Goal: Task Accomplishment & Management: Complete application form

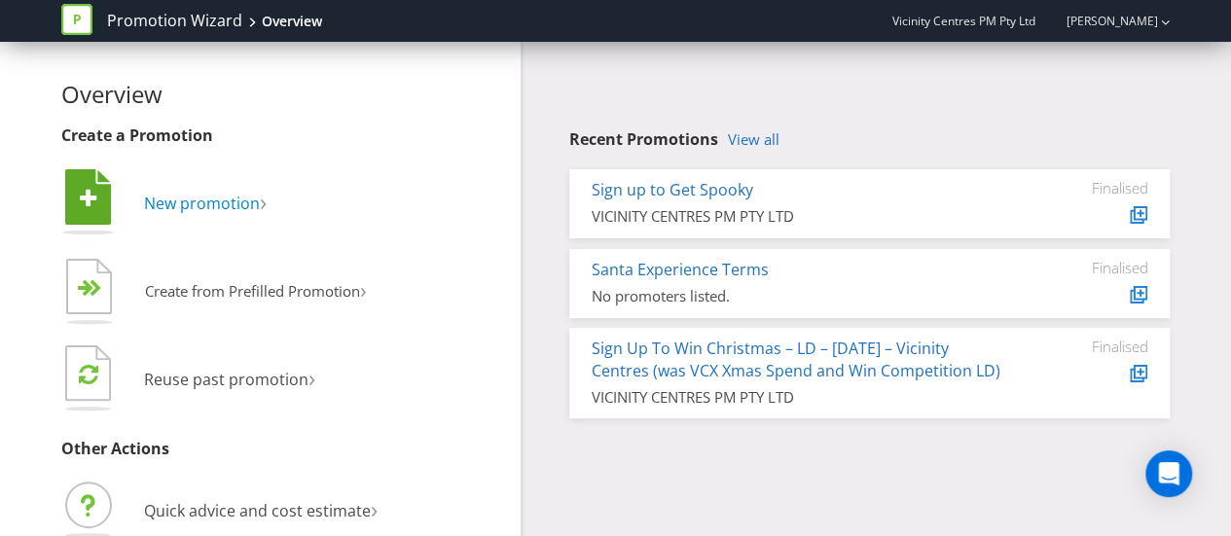
click at [163, 196] on span "New promotion" at bounding box center [202, 203] width 116 height 21
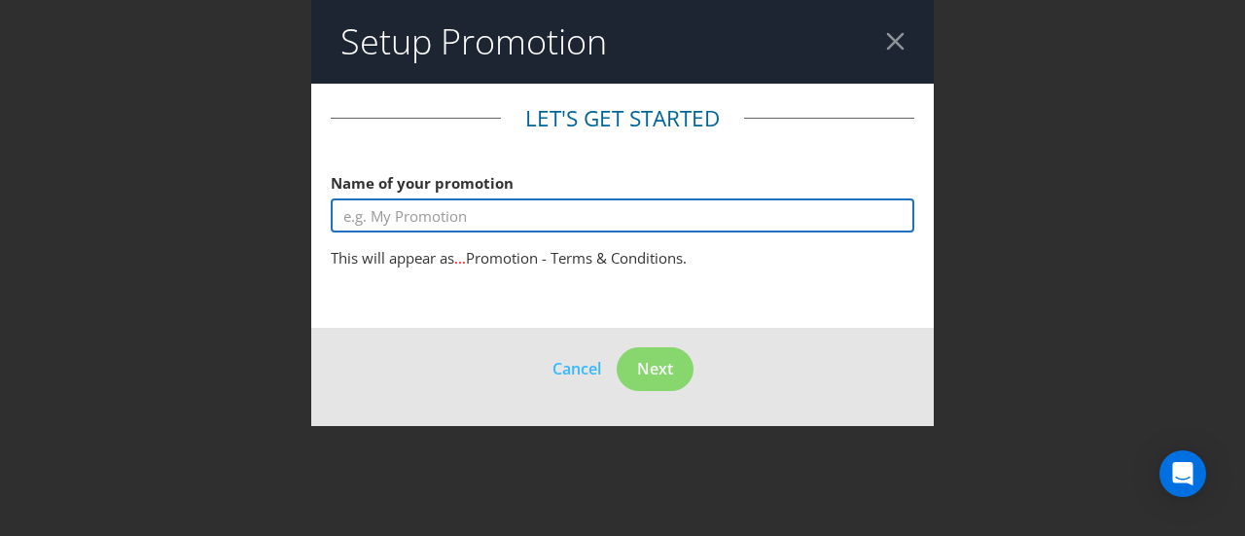
click at [473, 200] on input "text" at bounding box center [623, 215] width 584 height 34
click at [471, 210] on input "text" at bounding box center [623, 215] width 584 height 34
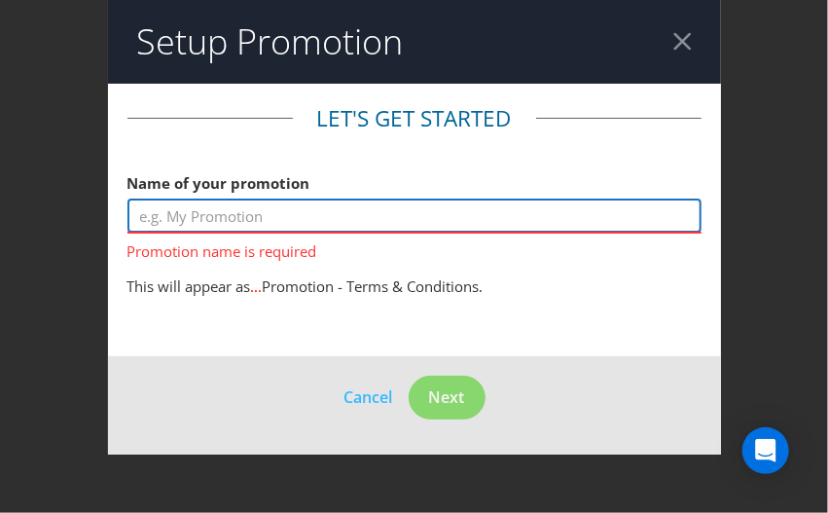
click at [598, 214] on input "text" at bounding box center [414, 215] width 574 height 34
paste input "Christmas campaign- 12 days"
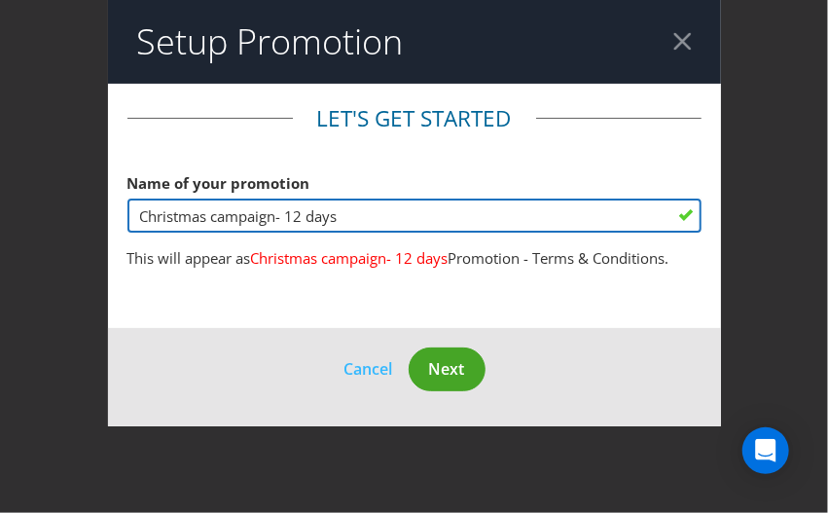
type input "Christmas campaign- 12 days"
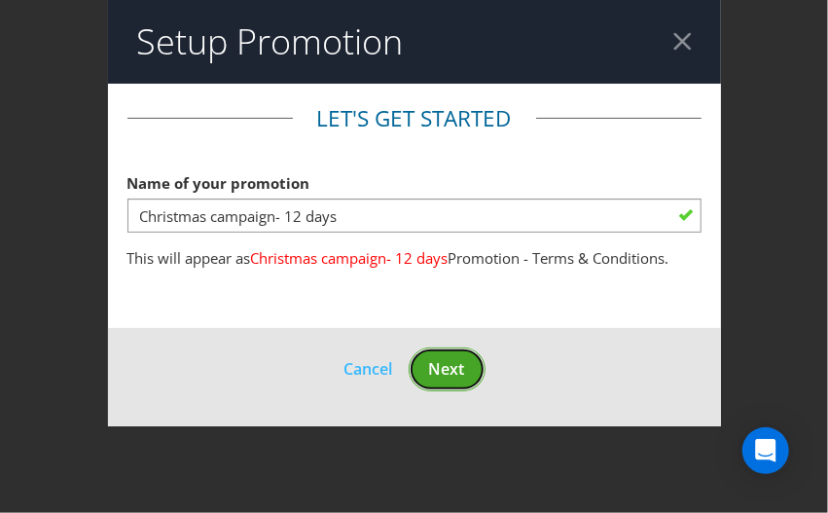
click at [453, 363] on span "Next" at bounding box center [447, 368] width 36 height 21
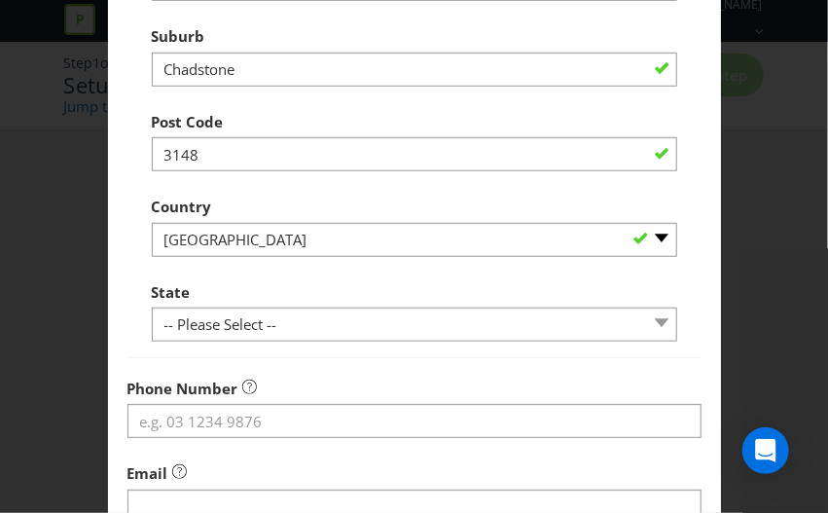
scroll to position [486, 0]
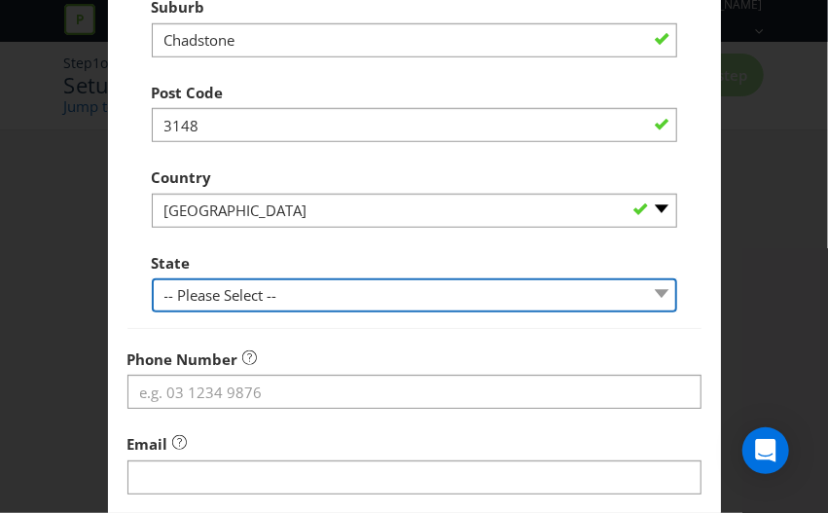
click at [319, 293] on select "-- Please Select -- [GEOGRAPHIC_DATA] [GEOGRAPHIC_DATA] [GEOGRAPHIC_DATA] [GEOG…" at bounding box center [414, 295] width 525 height 34
select select "VIC"
click at [152, 278] on select "-- Please Select -- [GEOGRAPHIC_DATA] [GEOGRAPHIC_DATA] [GEOGRAPHIC_DATA] [GEOG…" at bounding box center [414, 295] width 525 height 34
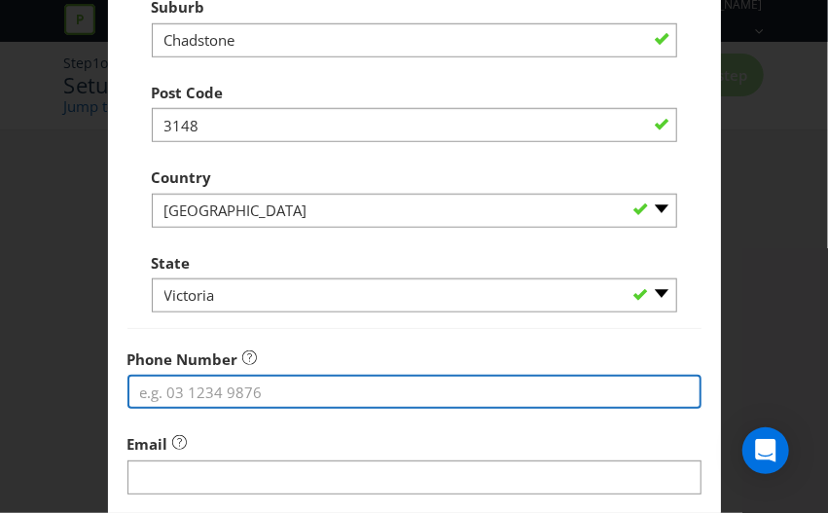
click at [259, 390] on input "tel" at bounding box center [414, 392] width 574 height 34
type input "0478978287"
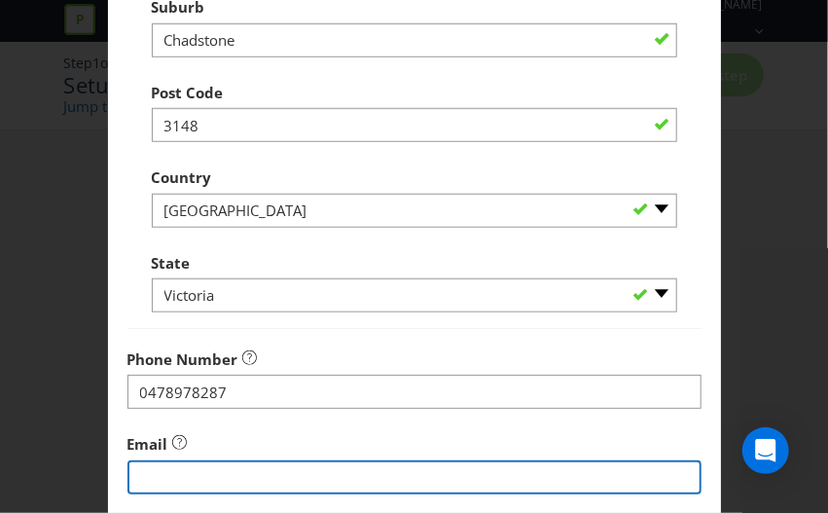
click at [233, 466] on input "string" at bounding box center [414, 477] width 574 height 34
type input "[EMAIL_ADDRESS][PERSON_NAME][DOMAIN_NAME]"
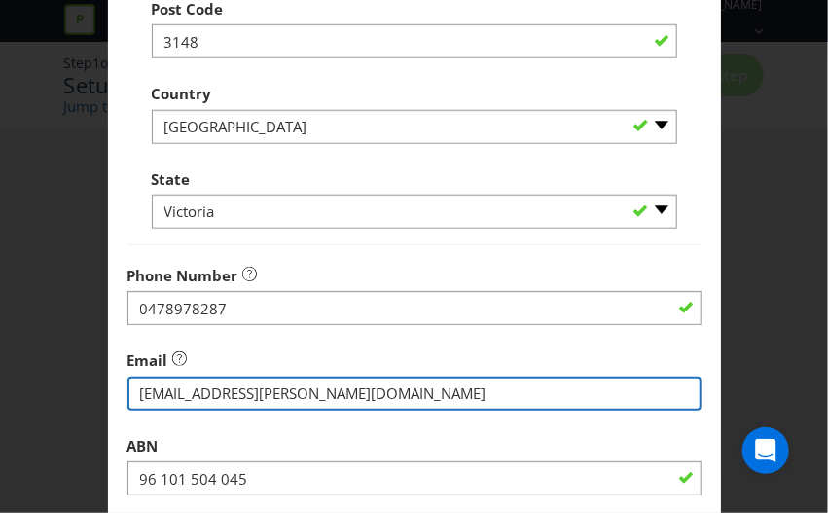
scroll to position [755, 0]
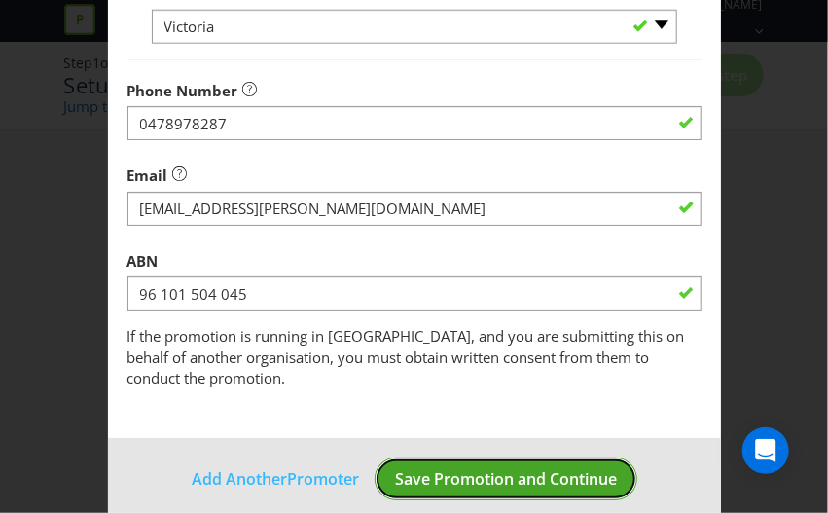
click at [514, 468] on span "Save Promotion and Continue" at bounding box center [506, 478] width 222 height 21
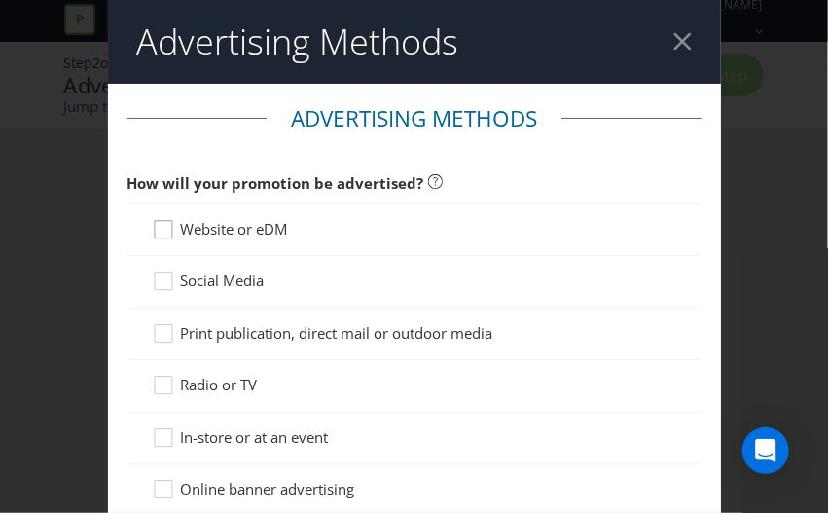
click at [160, 228] on icon at bounding box center [166, 233] width 29 height 29
click at [0, 0] on input "Website or eDM" at bounding box center [0, 0] width 0 height 0
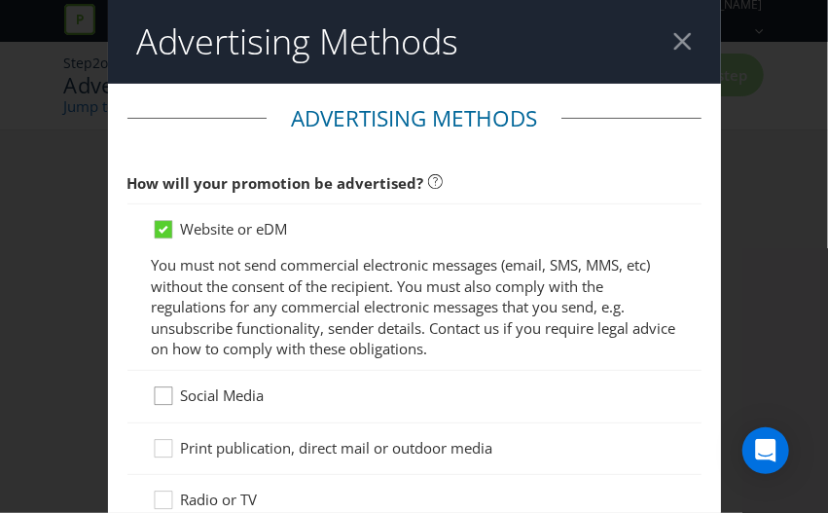
click at [163, 390] on icon at bounding box center [166, 399] width 29 height 29
click at [0, 0] on input "Social Media" at bounding box center [0, 0] width 0 height 0
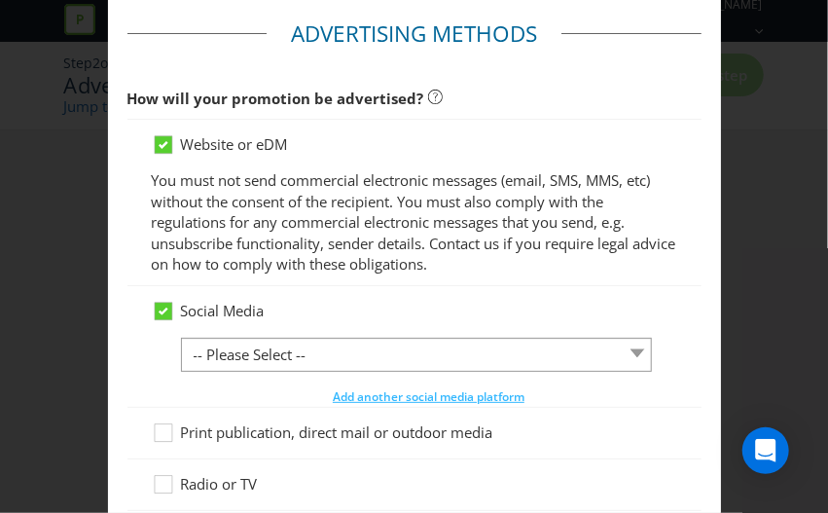
scroll to position [195, 0]
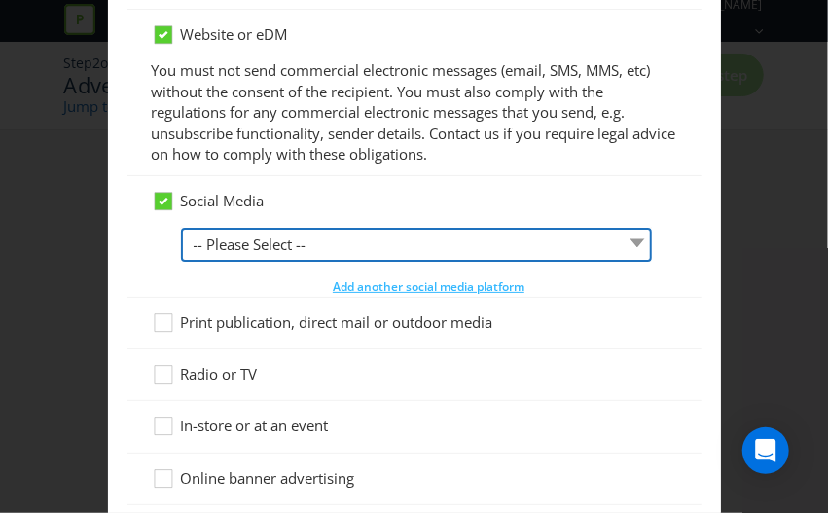
click at [277, 238] on select "-- Please Select -- Facebook X Instagram Snapchat LinkedIn Pinterest Tumblr You…" at bounding box center [417, 245] width 472 height 34
select select "FACEBOOK"
click at [181, 228] on select "-- Please Select -- Facebook X Instagram Snapchat LinkedIn Pinterest Tumblr You…" at bounding box center [417, 245] width 472 height 34
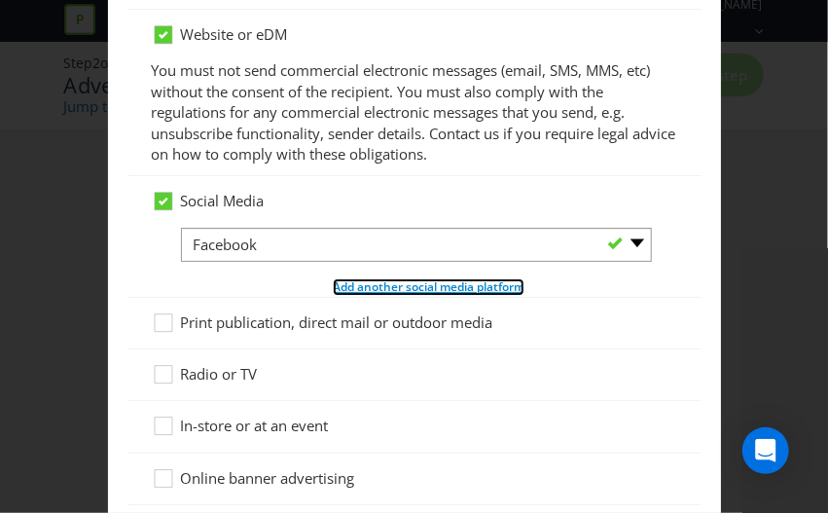
click at [352, 285] on span "Add another social media platform" at bounding box center [429, 286] width 192 height 17
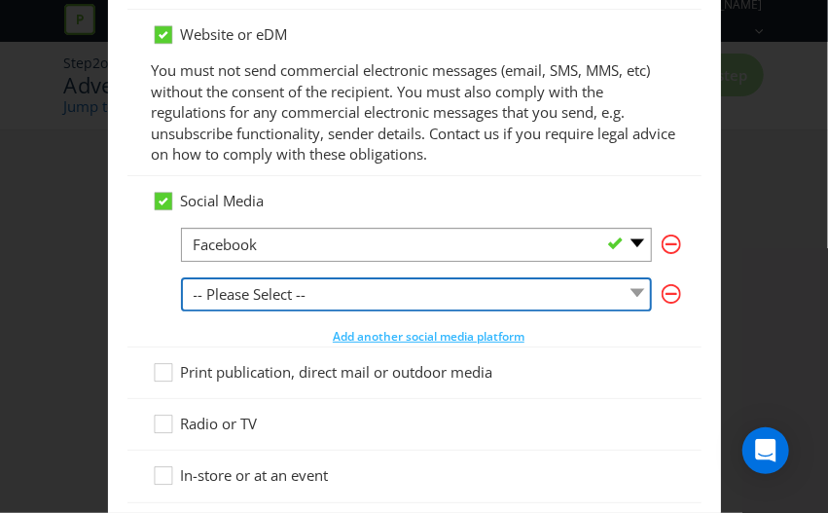
click at [285, 286] on select "-- Please Select -- Facebook X Instagram Snapchat LinkedIn Pinterest Tumblr You…" at bounding box center [417, 294] width 472 height 34
select select "INSTAGRAM"
click at [181, 277] on select "-- Please Select -- Facebook X Instagram Snapchat LinkedIn Pinterest Tumblr You…" at bounding box center [417, 294] width 472 height 34
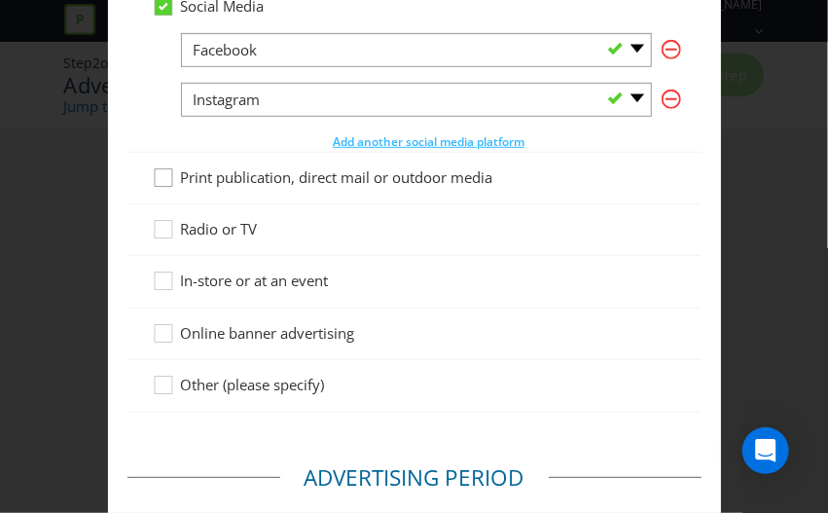
click at [159, 172] on div at bounding box center [164, 171] width 10 height 10
click at [0, 0] on input "Print publication, direct mail or outdoor media" at bounding box center [0, 0] width 0 height 0
click at [159, 269] on div at bounding box center [164, 274] width 10 height 10
click at [0, 0] on input "In-store or at an event" at bounding box center [0, 0] width 0 height 0
click at [162, 329] on icon at bounding box center [166, 337] width 29 height 29
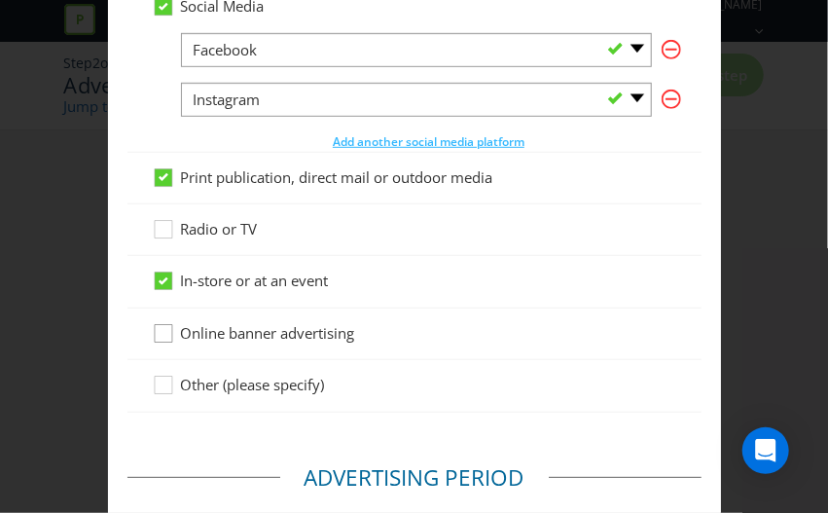
click at [0, 0] on input "Online banner advertising" at bounding box center [0, 0] width 0 height 0
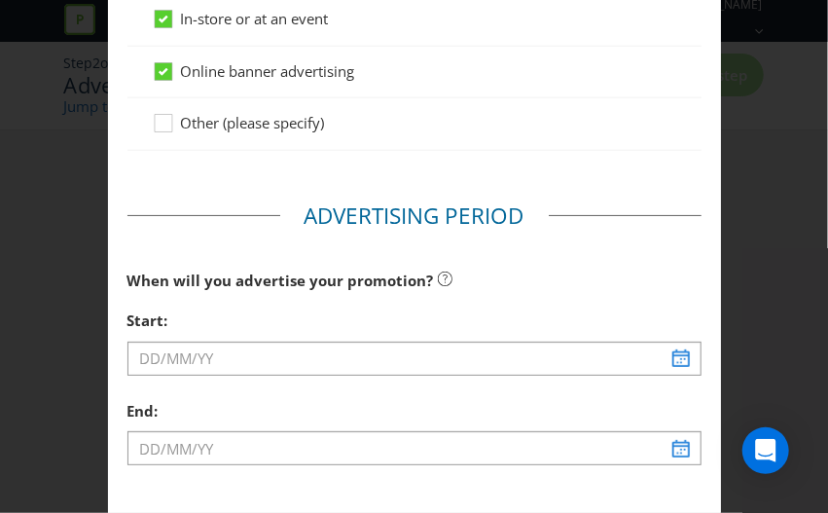
scroll to position [681, 0]
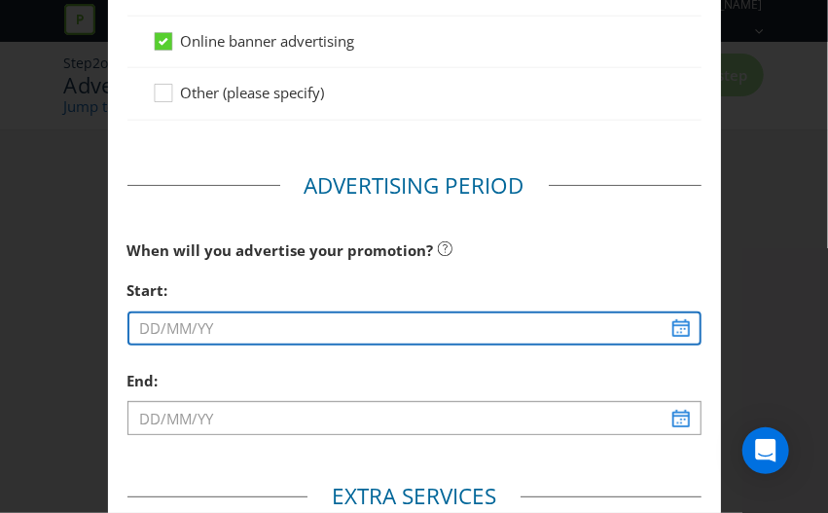
click at [267, 329] on input "text" at bounding box center [414, 328] width 574 height 34
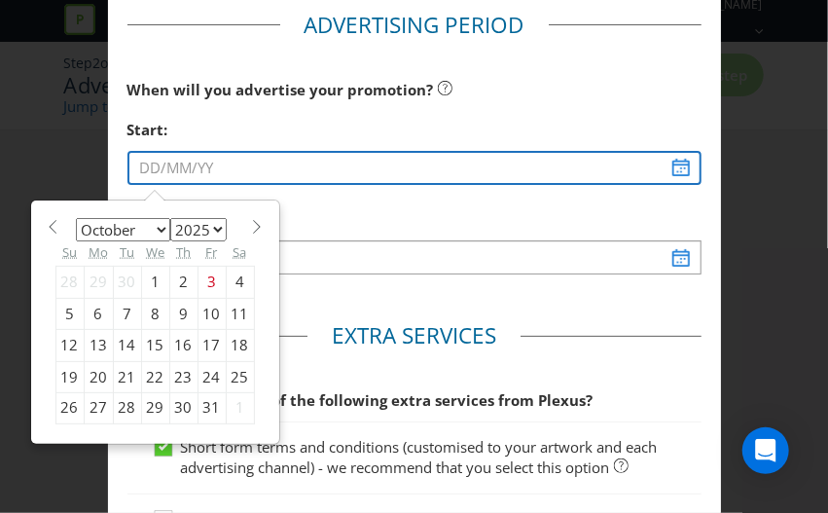
scroll to position [876, 0]
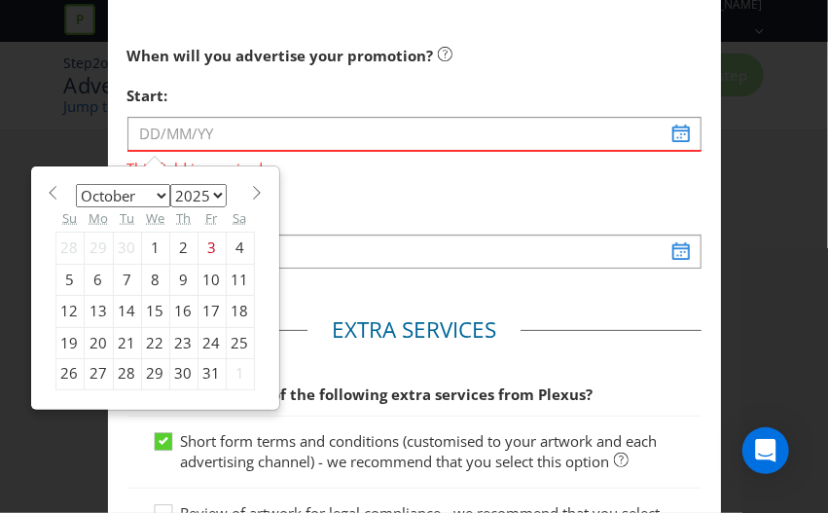
click at [171, 365] on div "30" at bounding box center [183, 374] width 28 height 31
type input "[DATE]"
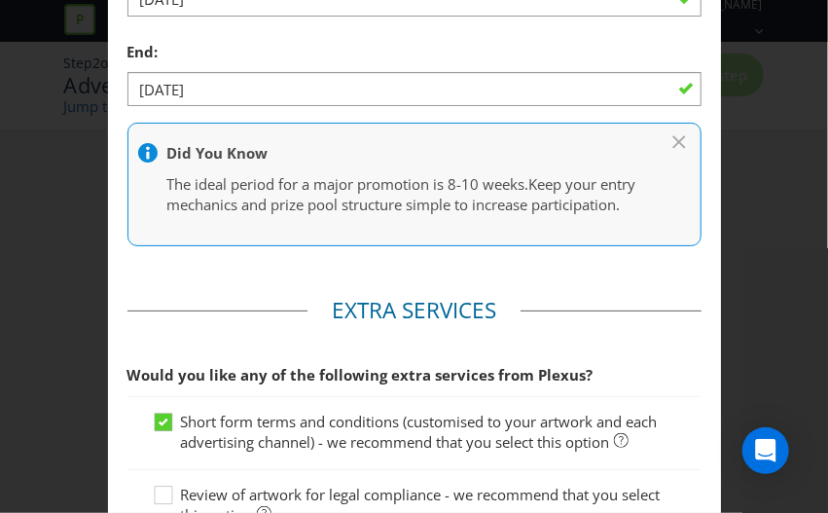
scroll to position [913, 0]
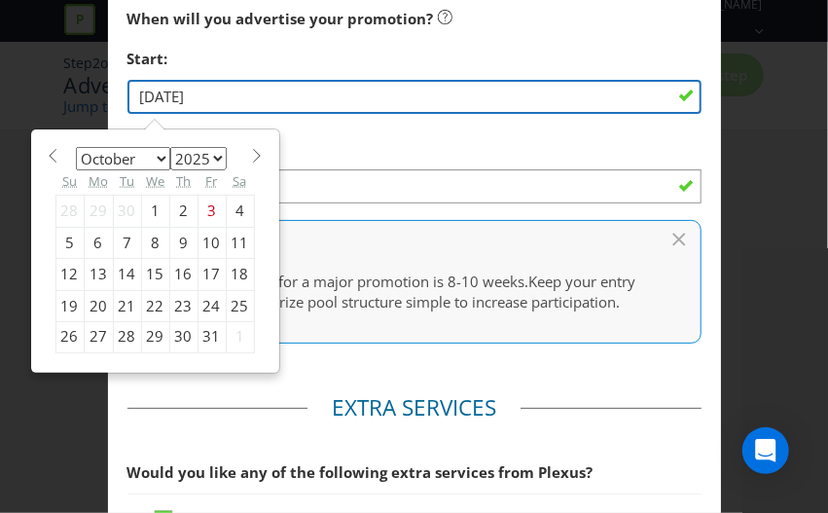
click at [206, 90] on input "[DATE]" at bounding box center [414, 97] width 574 height 34
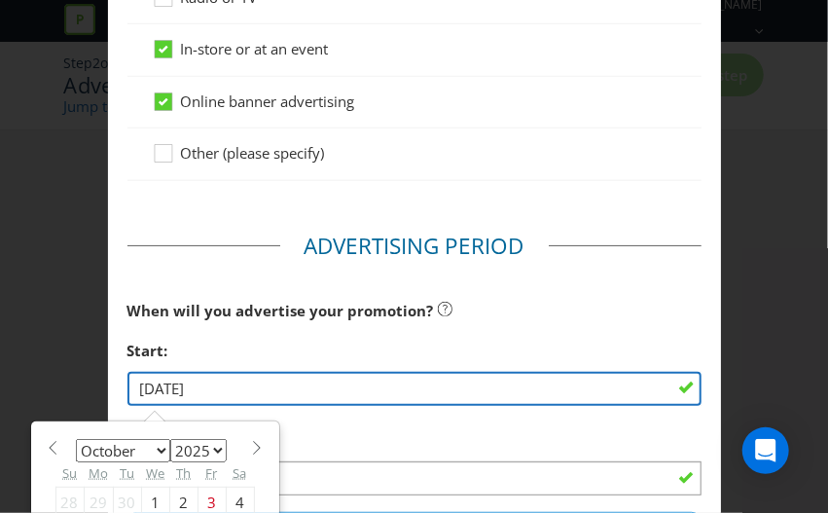
scroll to position [815, 0]
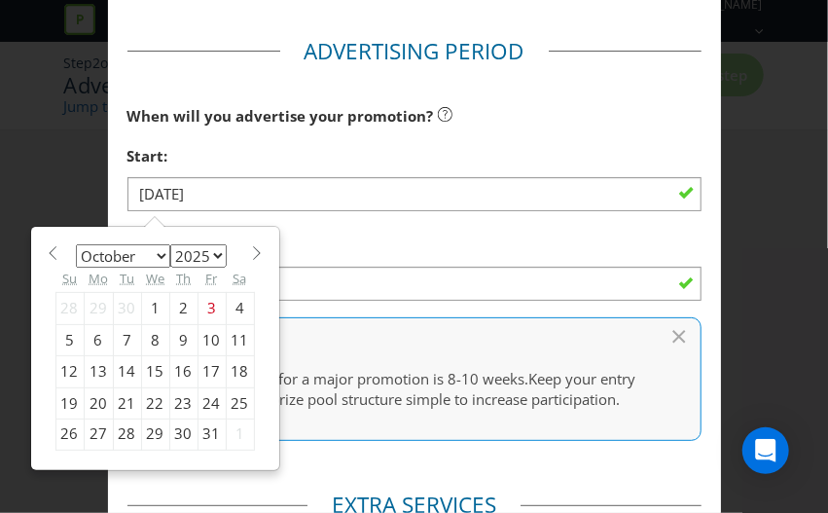
click at [156, 249] on select "January February March April May June July August September October November De…" at bounding box center [123, 255] width 94 height 23
select select "10"
click at [76, 244] on select "January February March April May June July August September October November De…" at bounding box center [123, 255] width 94 height 23
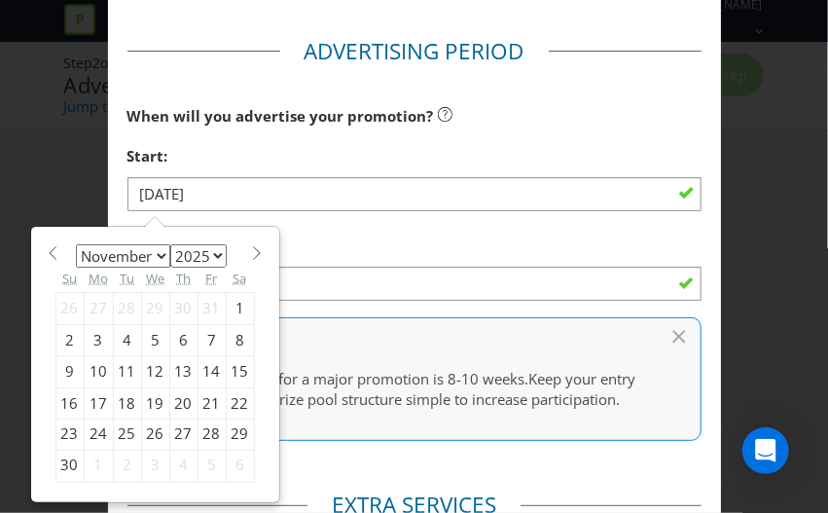
click at [231, 299] on div "1" at bounding box center [240, 308] width 28 height 31
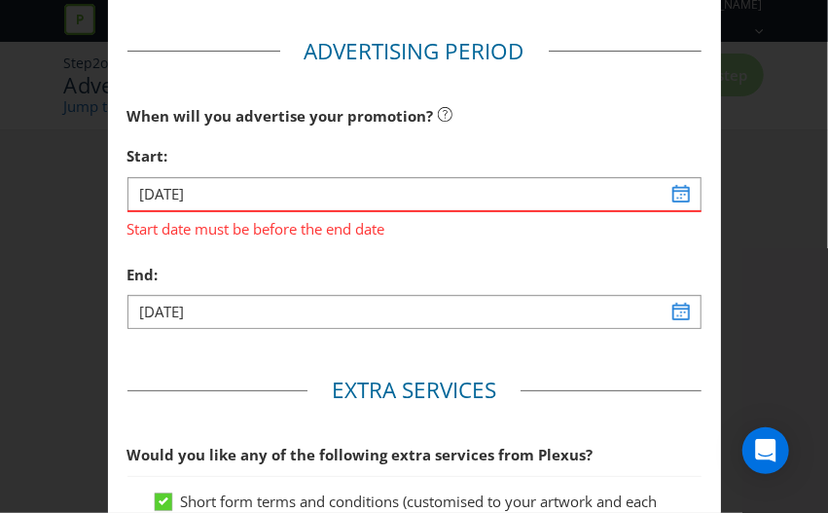
type input "[DATE]"
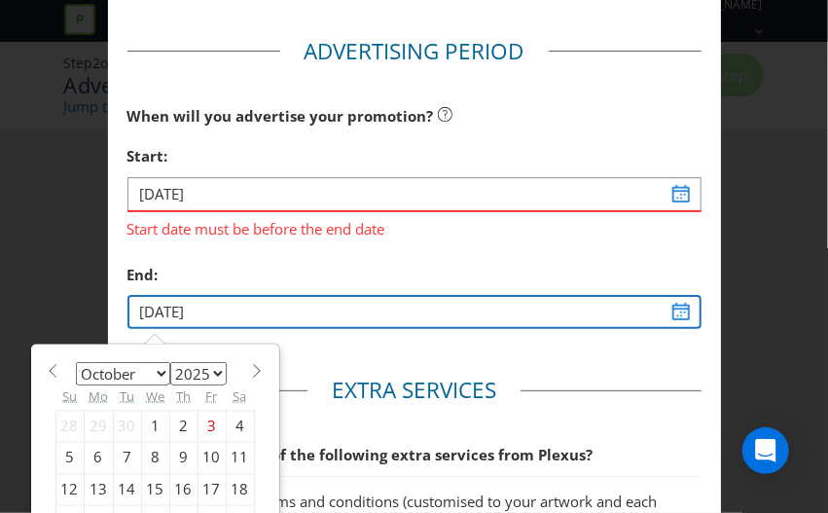
click at [235, 306] on input "[DATE]" at bounding box center [414, 312] width 574 height 34
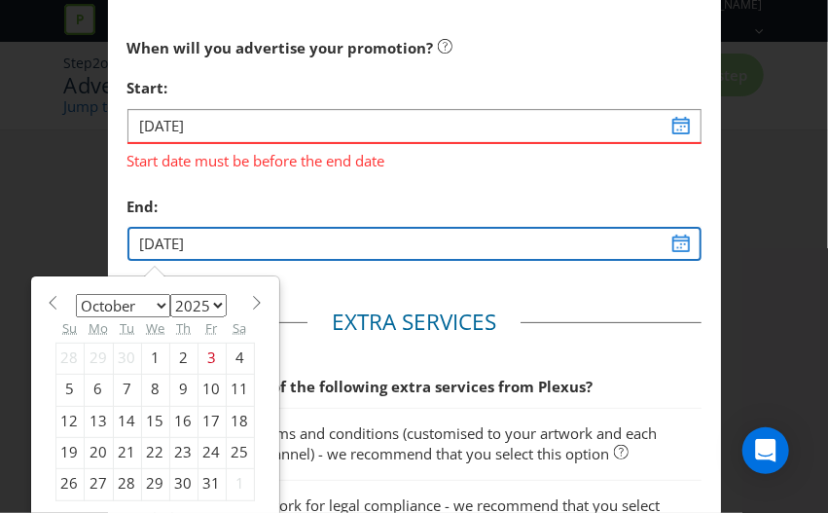
scroll to position [913, 0]
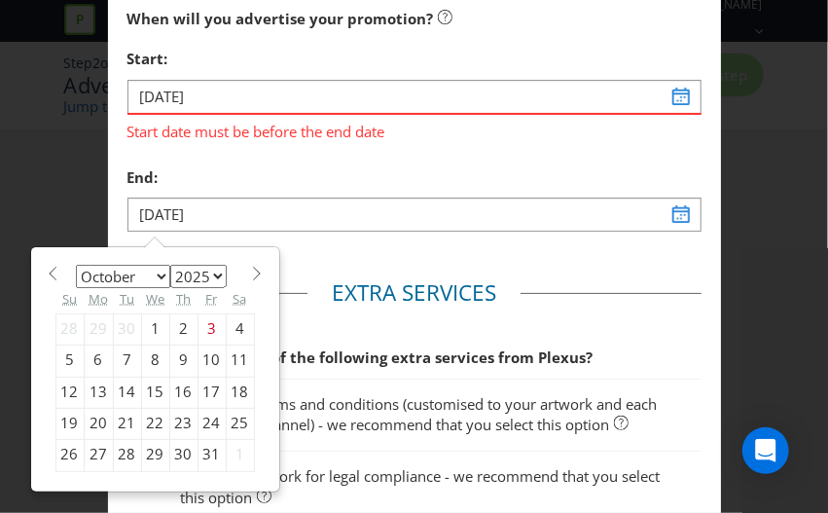
click at [156, 265] on select "January February March April May June July August September October November De…" at bounding box center [123, 276] width 94 height 23
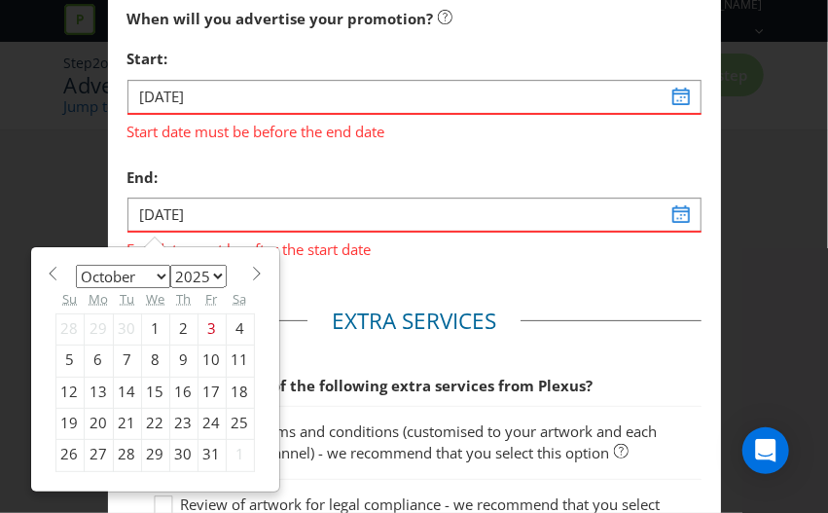
select select "11"
click at [76, 265] on select "January February March April May June July August September October November De…" at bounding box center [123, 276] width 94 height 23
click at [146, 410] on div "24" at bounding box center [155, 423] width 28 height 31
type input "[DATE]"
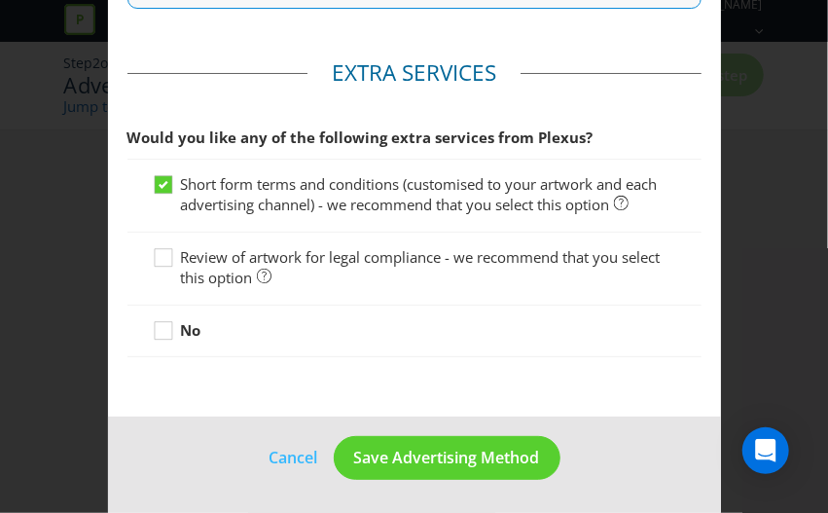
scroll to position [1264, 0]
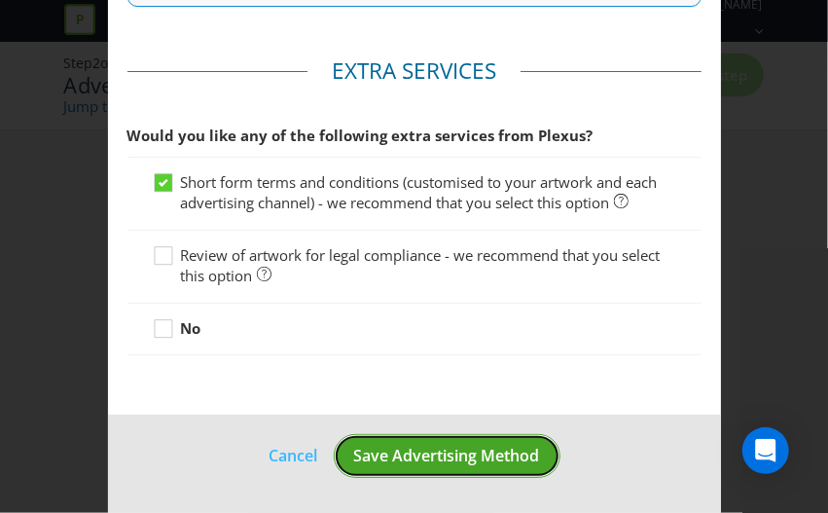
click at [453, 457] on span "Save Advertising Method" at bounding box center [447, 455] width 186 height 21
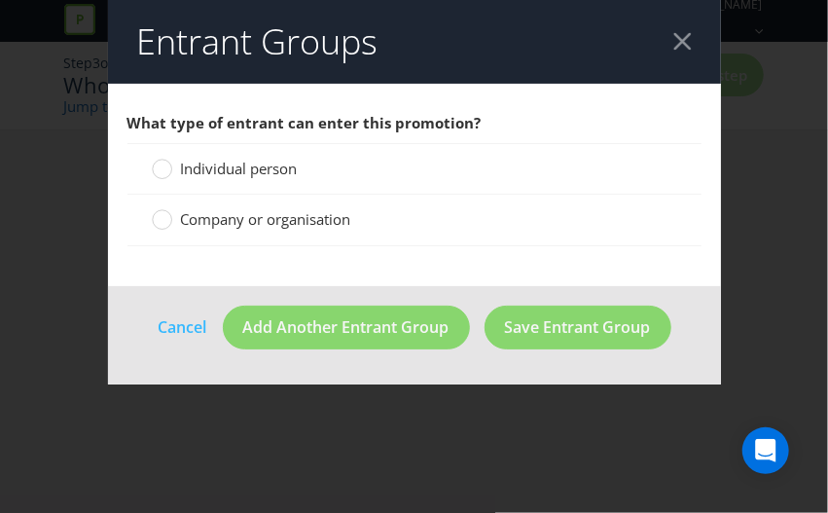
click at [195, 174] on span "Individual person" at bounding box center [239, 168] width 117 height 19
click at [0, 0] on input "Individual person" at bounding box center [0, 0] width 0 height 0
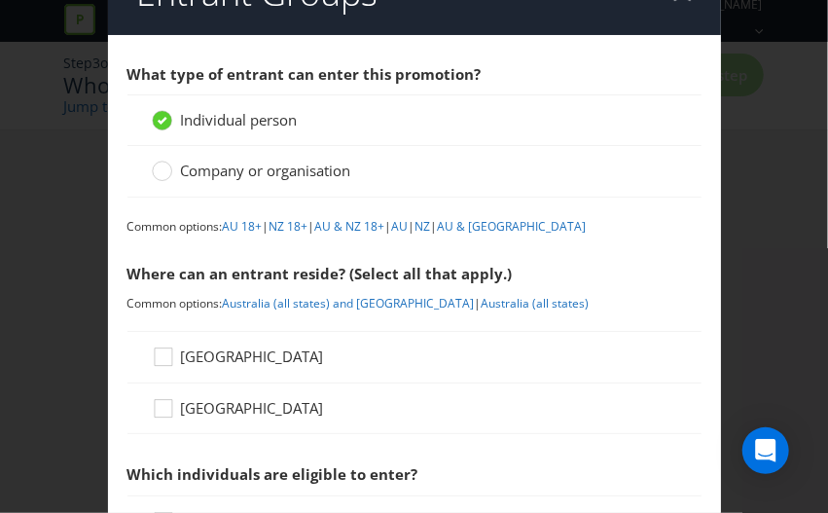
scroll to position [195, 0]
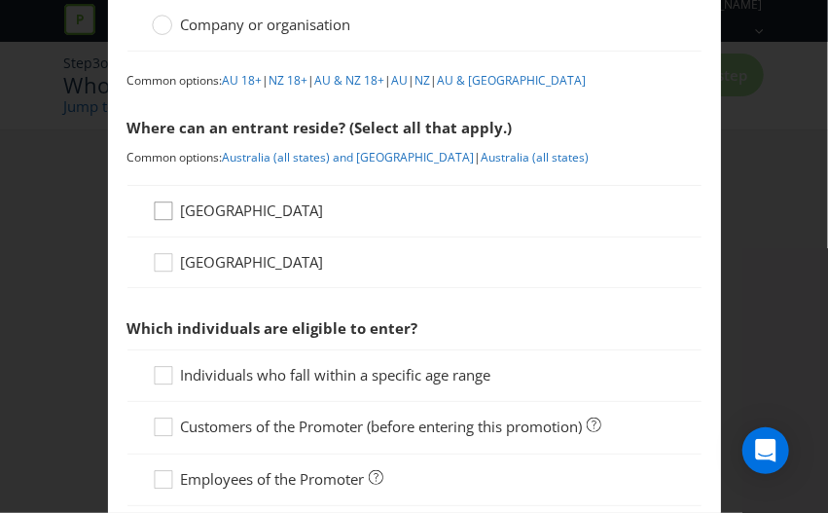
click at [159, 204] on div at bounding box center [164, 204] width 10 height 10
click at [0, 0] on input "[GEOGRAPHIC_DATA]" at bounding box center [0, 0] width 0 height 0
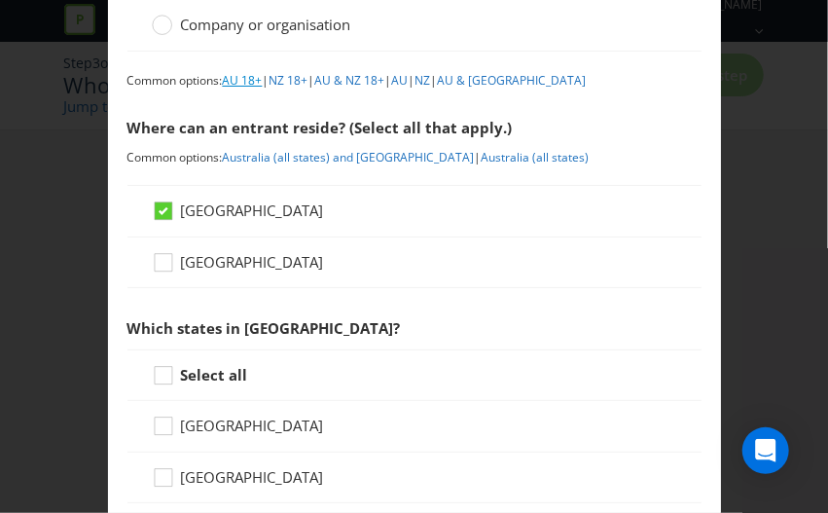
click at [235, 77] on link "AU 18+" at bounding box center [243, 80] width 40 height 17
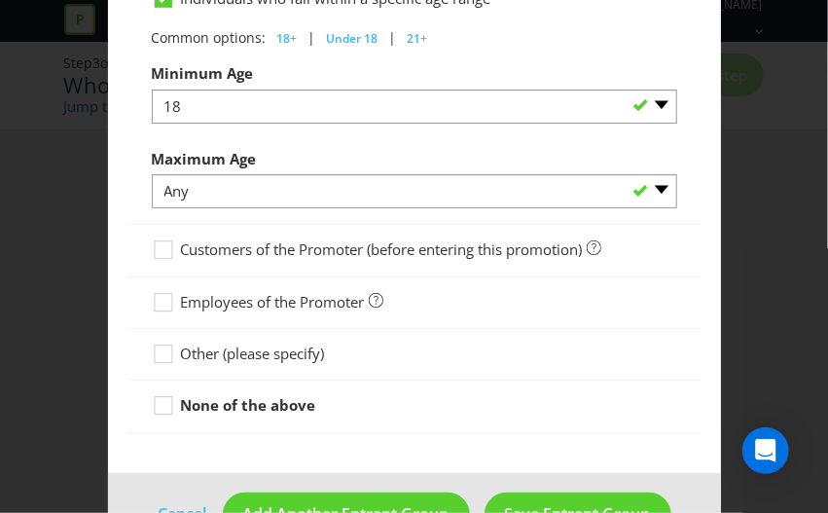
scroll to position [1140, 0]
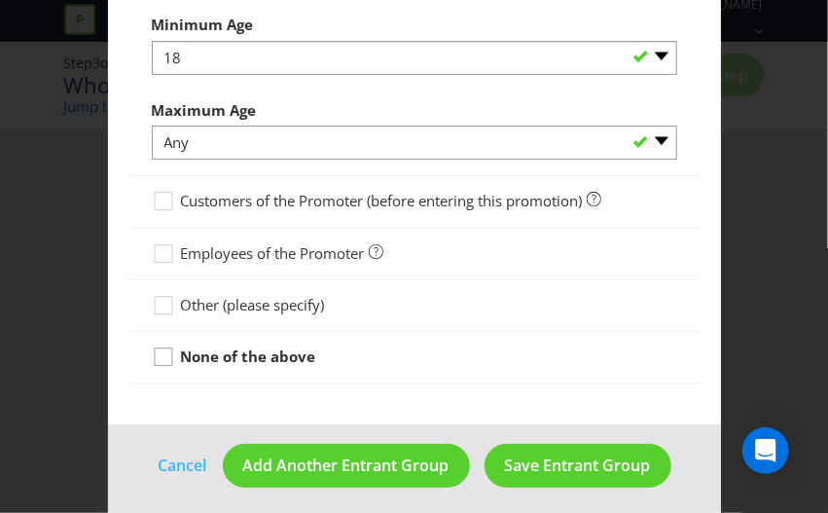
click at [162, 346] on icon at bounding box center [166, 360] width 29 height 29
click at [0, 0] on input "None of the above" at bounding box center [0, 0] width 0 height 0
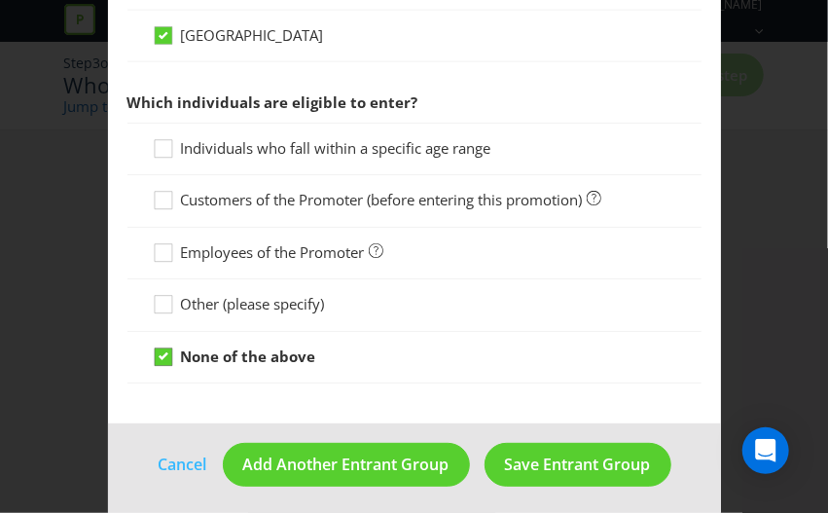
click at [162, 347] on icon at bounding box center [164, 356] width 18 height 18
click at [0, 0] on input "None of the above" at bounding box center [0, 0] width 0 height 0
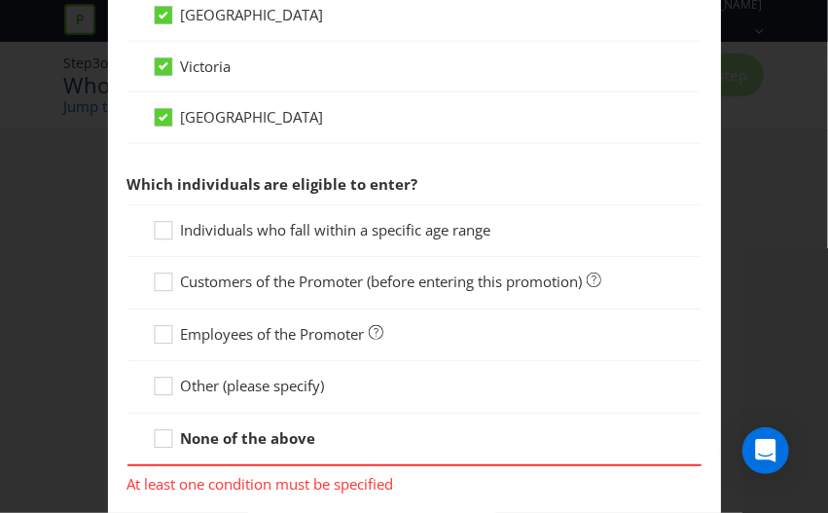
scroll to position [863, 0]
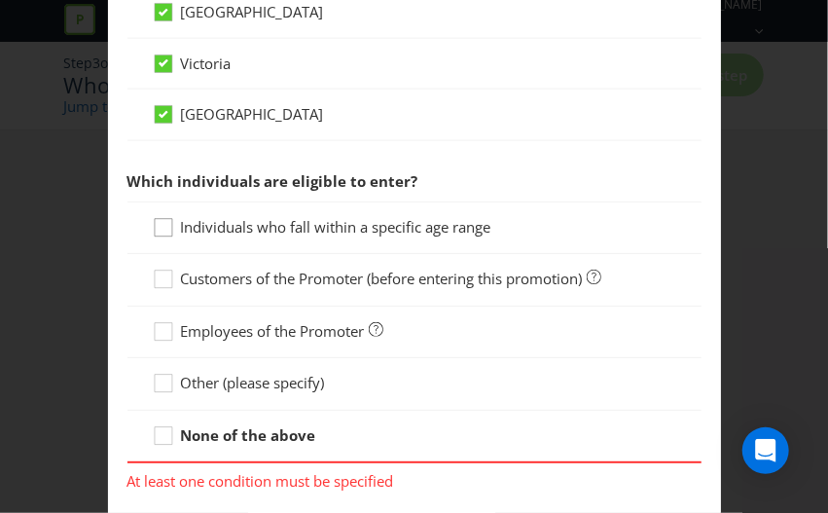
click at [162, 219] on icon at bounding box center [166, 231] width 29 height 29
click at [0, 0] on input "Individuals who fall within a specific age range" at bounding box center [0, 0] width 0 height 0
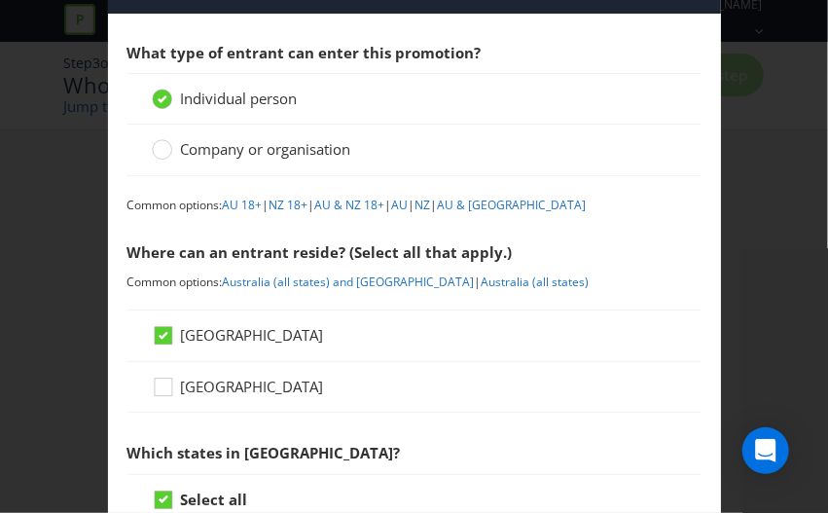
scroll to position [0, 0]
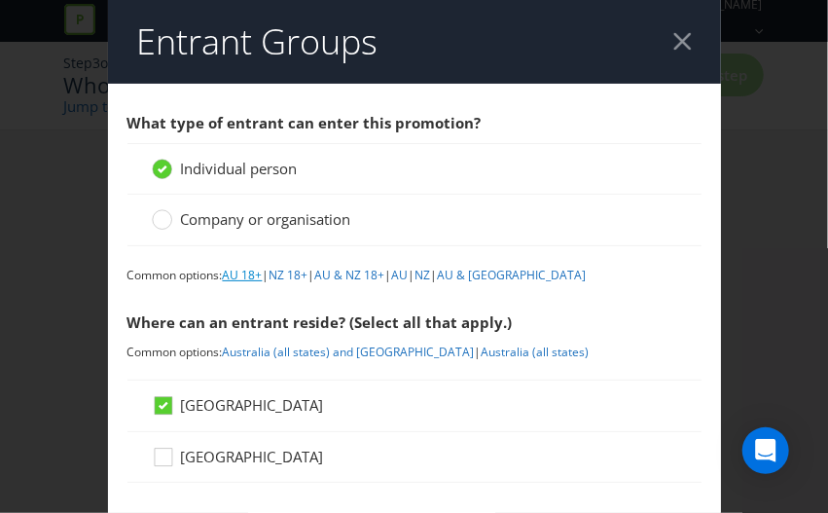
click at [250, 271] on link "AU 18+" at bounding box center [243, 275] width 40 height 17
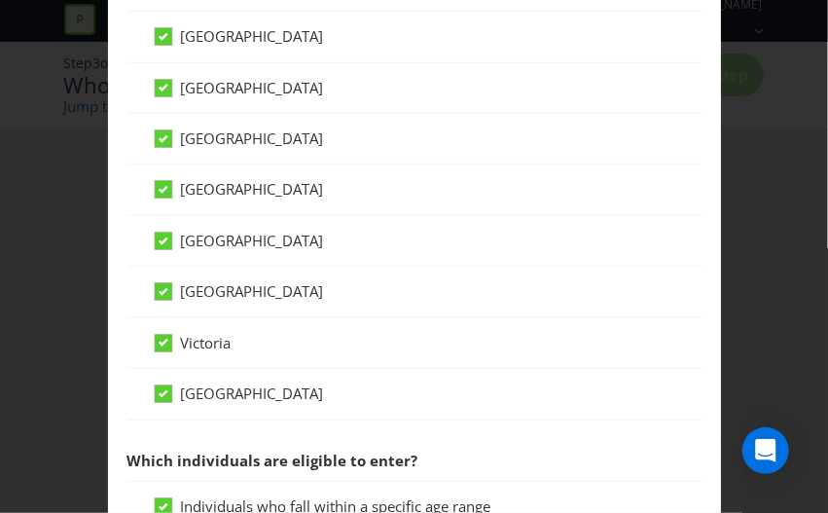
scroll to position [292, 0]
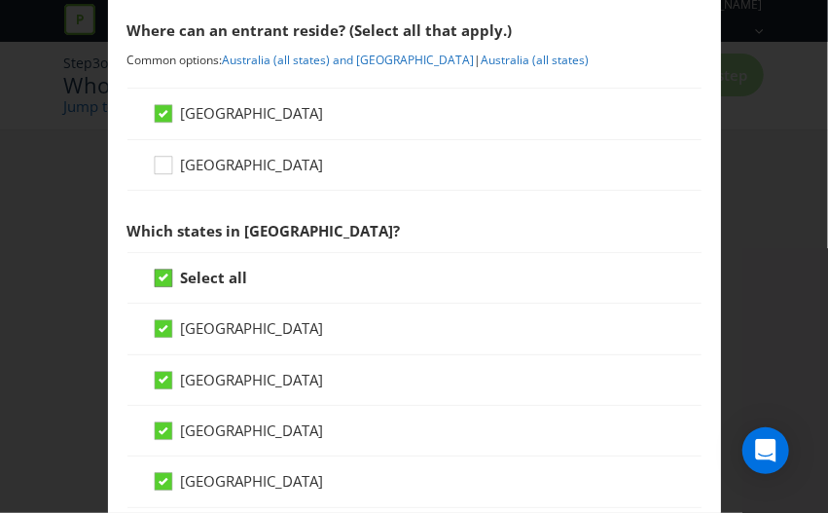
click at [155, 275] on icon at bounding box center [164, 278] width 18 height 18
click at [0, 0] on input "Select all" at bounding box center [0, 0] width 0 height 0
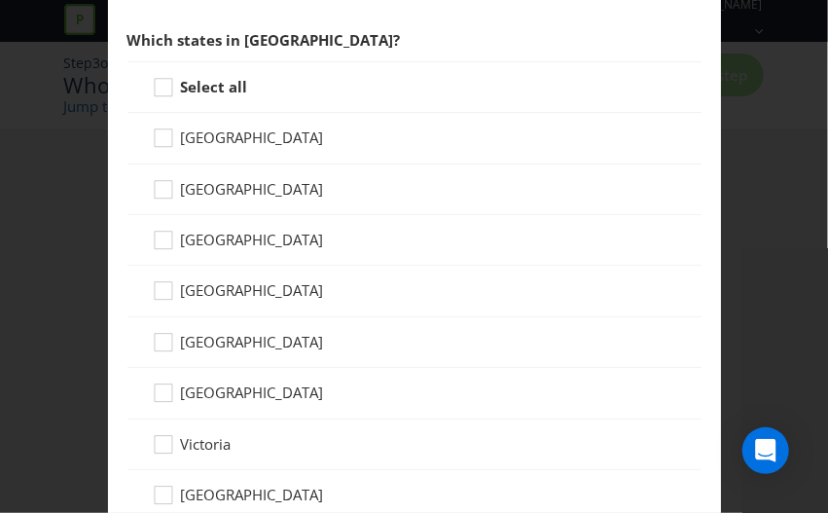
scroll to position [486, 0]
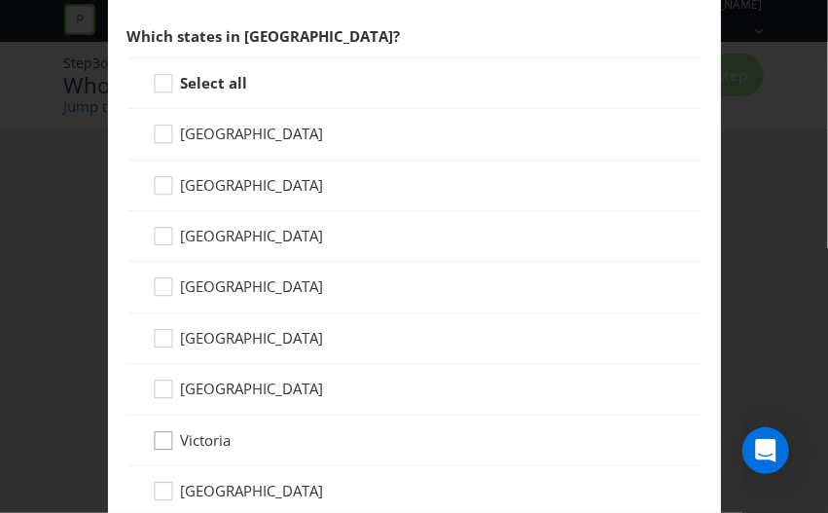
click at [159, 429] on div at bounding box center [164, 434] width 10 height 10
click at [0, 0] on input "Victoria" at bounding box center [0, 0] width 0 height 0
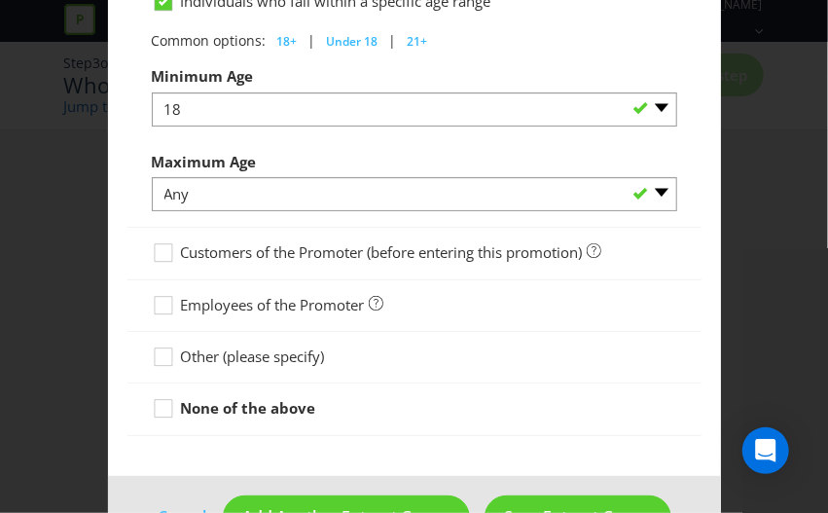
scroll to position [1140, 0]
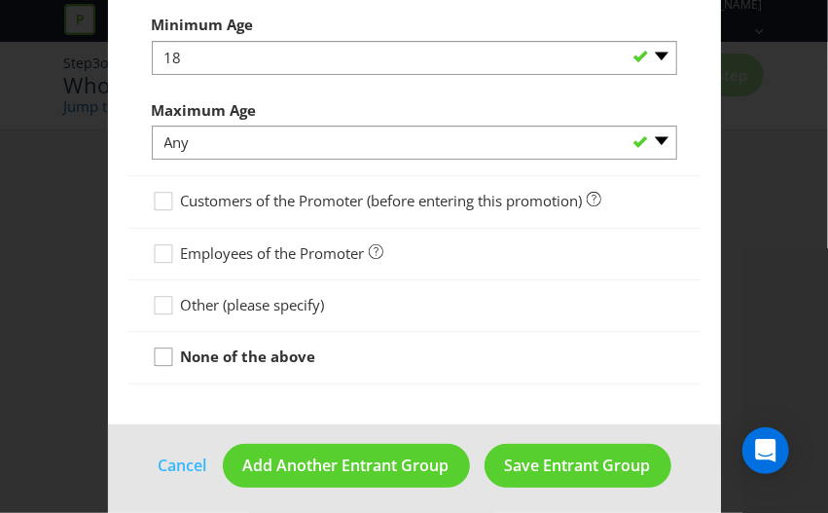
click at [162, 346] on icon at bounding box center [166, 360] width 29 height 29
click at [0, 0] on input "None of the above" at bounding box center [0, 0] width 0 height 0
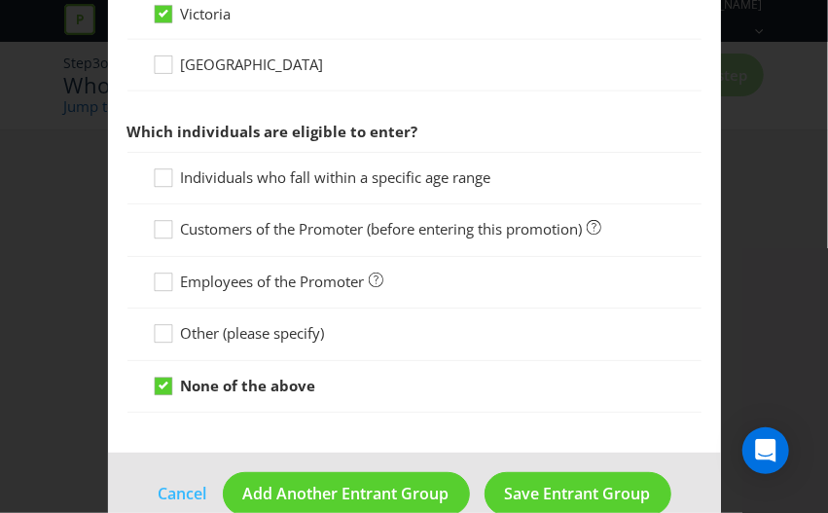
scroll to position [942, 0]
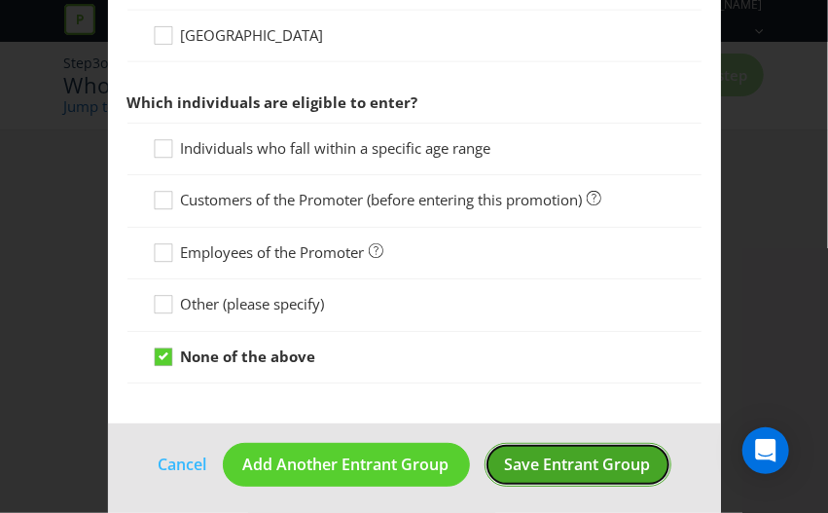
click at [572, 462] on span "Save Entrant Group" at bounding box center [578, 463] width 146 height 21
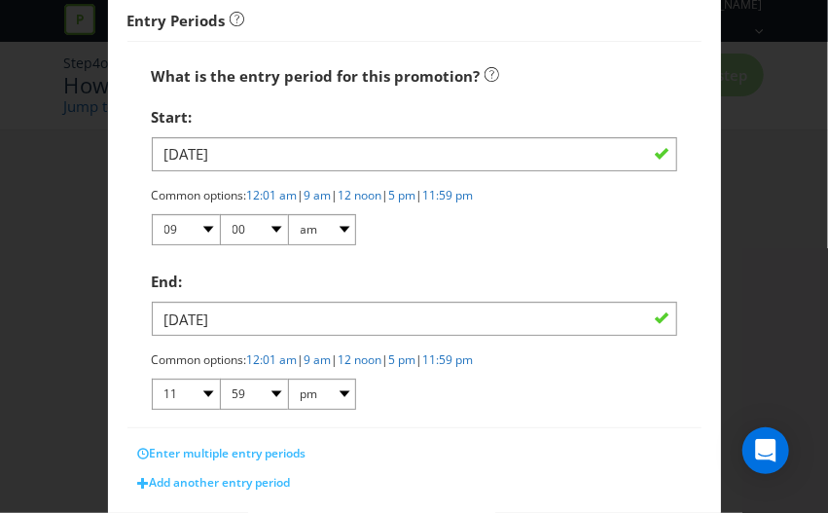
scroll to position [292, 0]
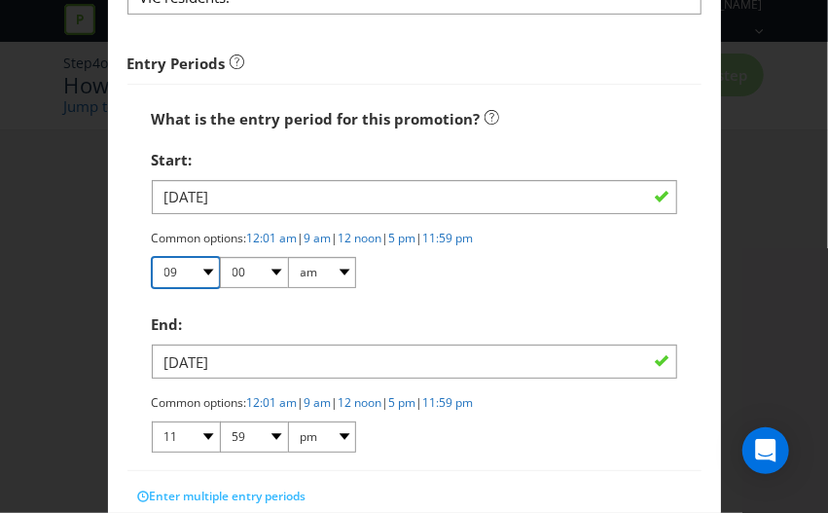
click at [200, 266] on select "01 02 03 04 05 06 07 08 09 10 11 12" at bounding box center [186, 272] width 68 height 31
select select "10"
click at [152, 257] on select "01 02 03 04 05 06 07 08 09 10 11 12" at bounding box center [186, 272] width 68 height 31
click at [457, 287] on div "Common options: 12:01 am | 9 am | 12 noon | 5 pm | 11:59 pm 01 02 03 04 05 06 0…" at bounding box center [414, 260] width 525 height 60
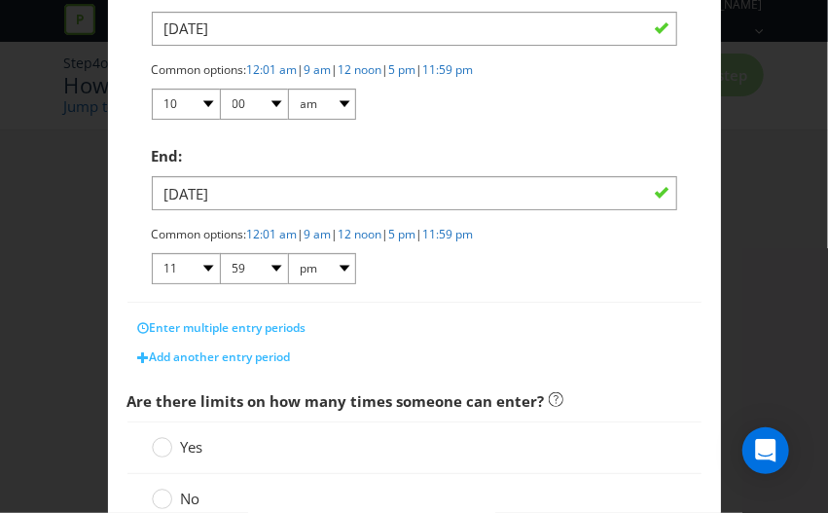
scroll to position [486, 0]
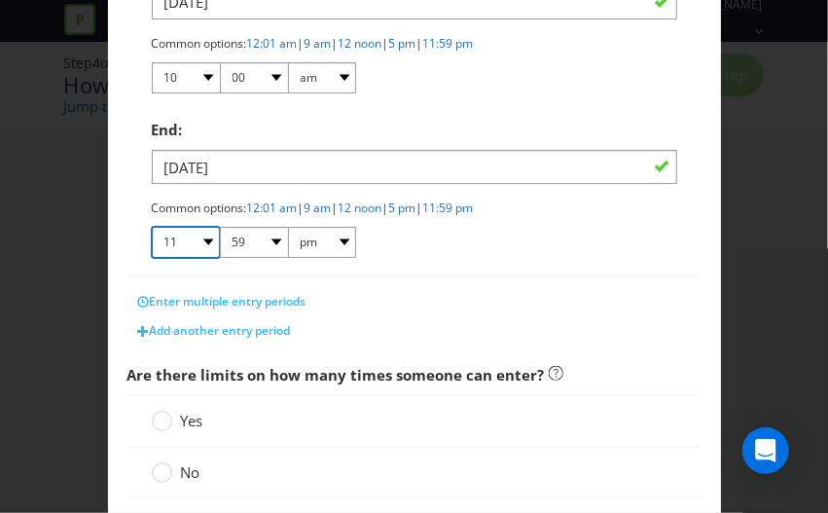
click at [197, 238] on select "01 02 03 04 05 06 07 08 09 10 11 12" at bounding box center [186, 242] width 68 height 31
select select "07"
click at [152, 227] on select "01 02 03 04 05 06 07 08 09 10 11 12" at bounding box center [186, 242] width 68 height 31
click at [266, 236] on select "00 01 05 10 15 20 25 29 30 35 40 45 50 55 59" at bounding box center [254, 242] width 68 height 31
select select "00"
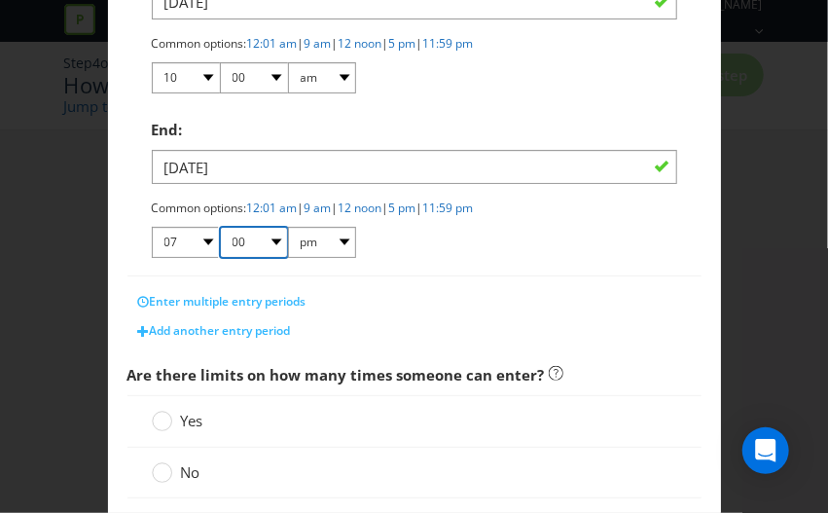
click at [220, 227] on select "00 01 05 10 15 20 25 29 30 35 40 45 50 55 59" at bounding box center [254, 242] width 68 height 31
click at [468, 279] on div "Enter multiple entry periods Add another entry period" at bounding box center [414, 311] width 574 height 68
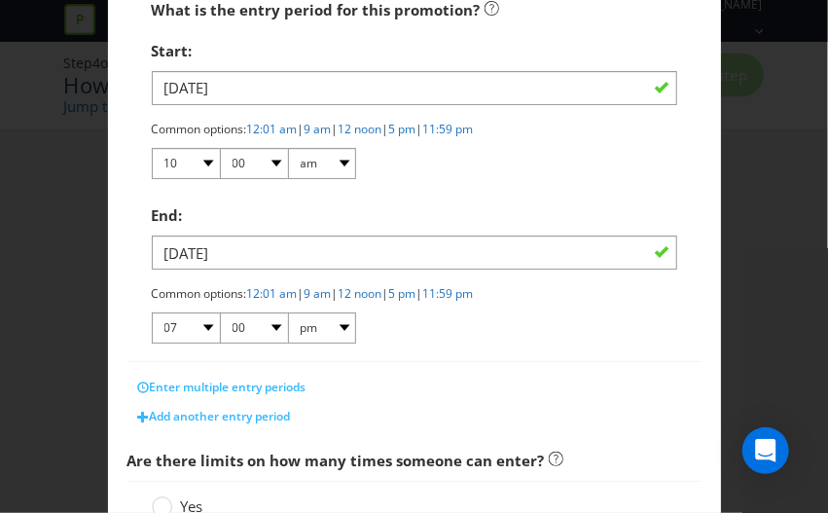
scroll to position [584, 0]
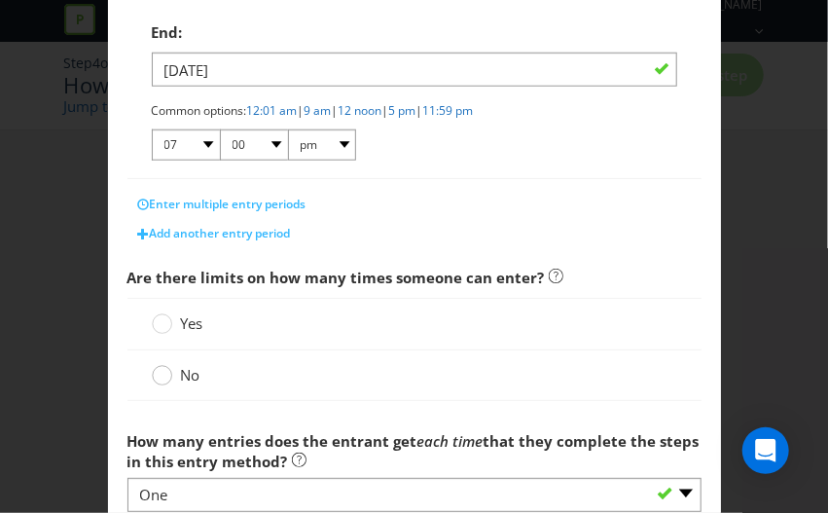
click at [152, 371] on circle at bounding box center [161, 374] width 19 height 19
click at [0, 0] on input "No" at bounding box center [0, 0] width 0 height 0
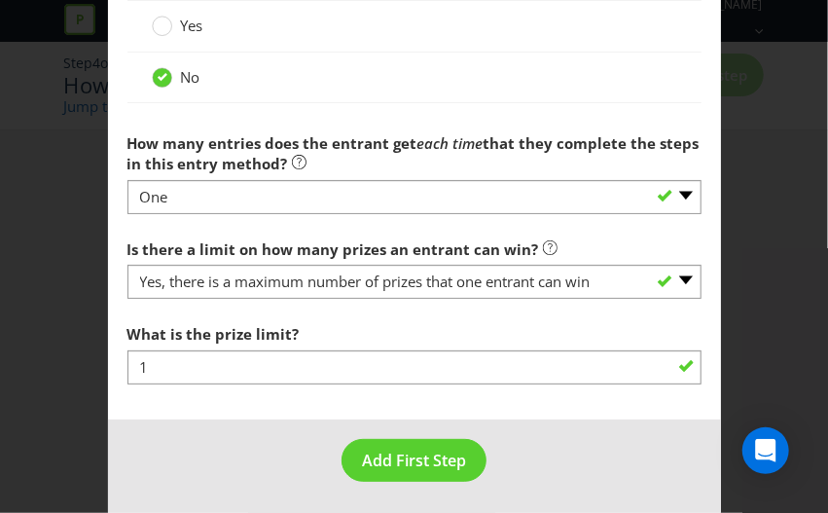
scroll to position [881, 0]
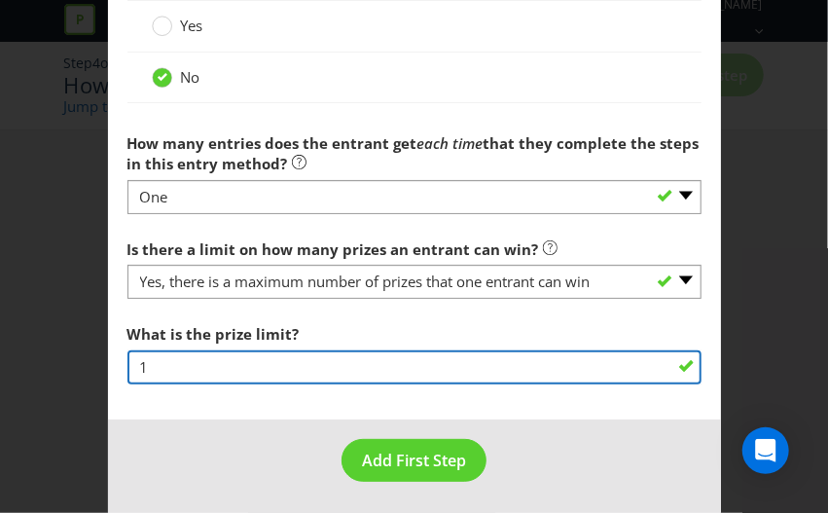
click at [609, 367] on input "1" at bounding box center [414, 367] width 574 height 34
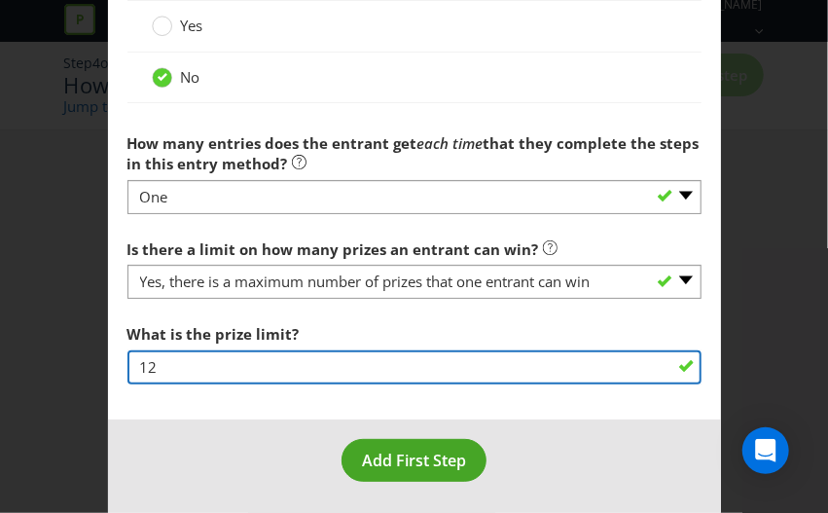
type input "12"
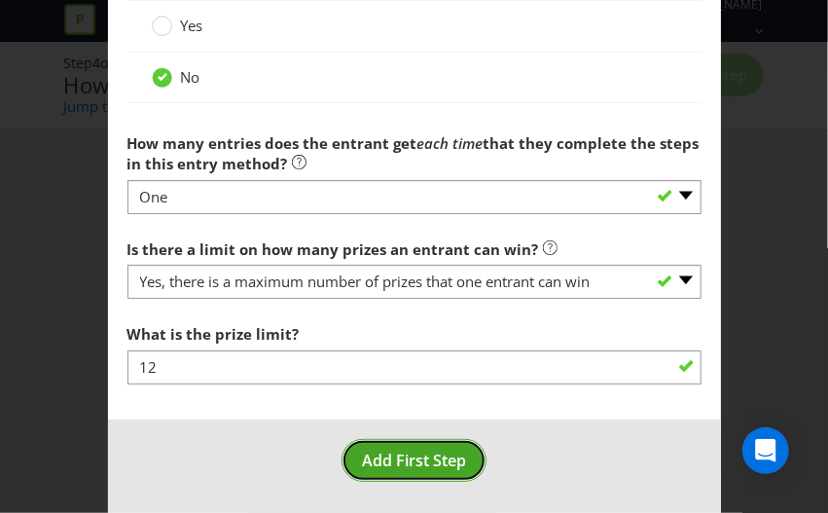
click at [413, 456] on span "Add First Step" at bounding box center [414, 459] width 104 height 21
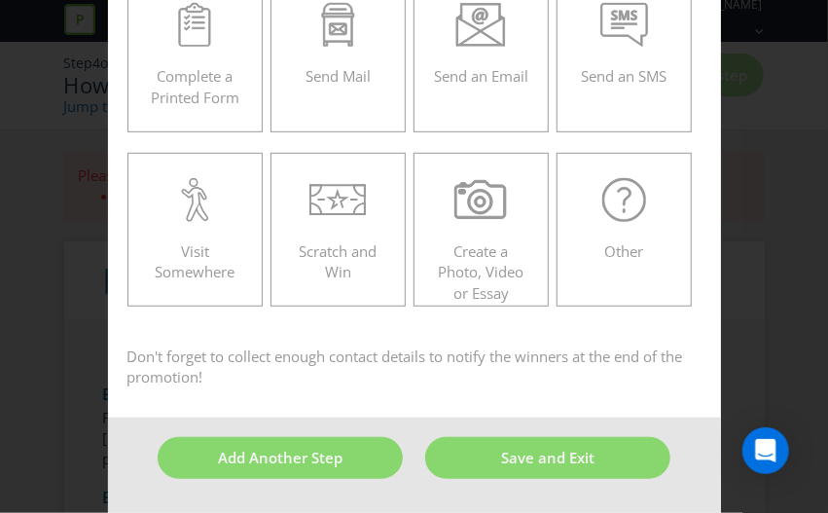
scroll to position [83, 0]
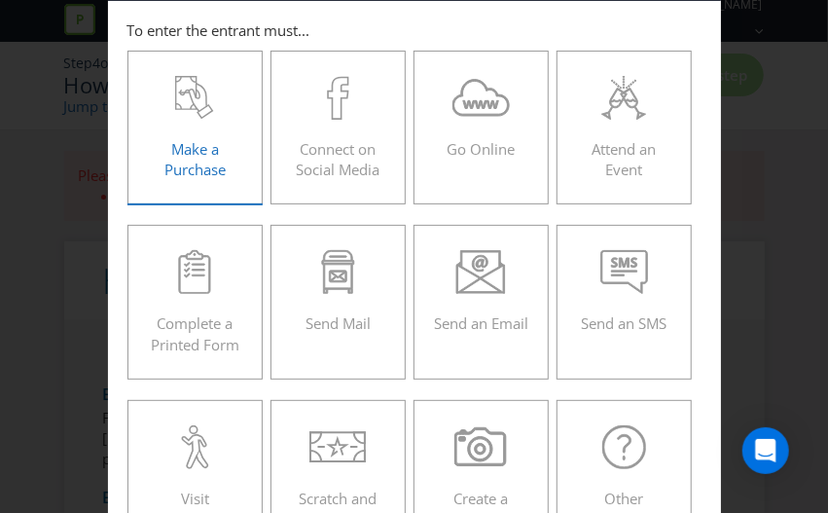
click at [218, 97] on div at bounding box center [195, 98] width 95 height 44
click at [0, 0] on input "Make a Purchase" at bounding box center [0, 0] width 0 height 0
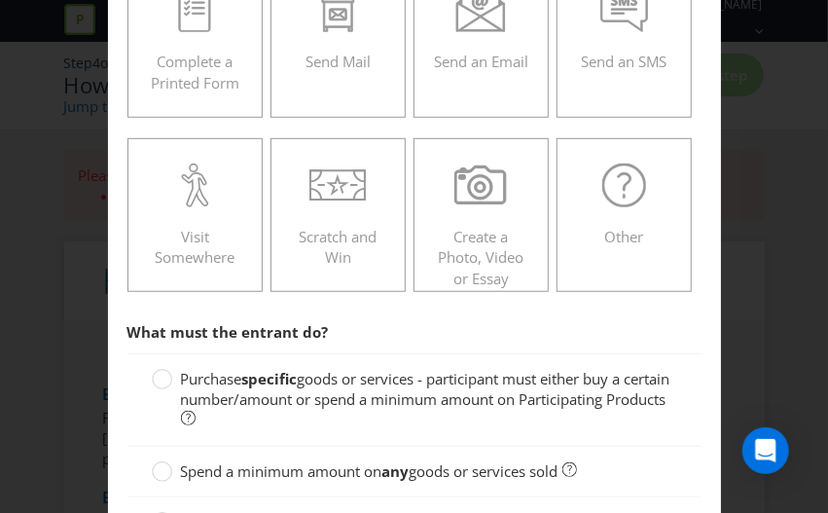
scroll to position [375, 0]
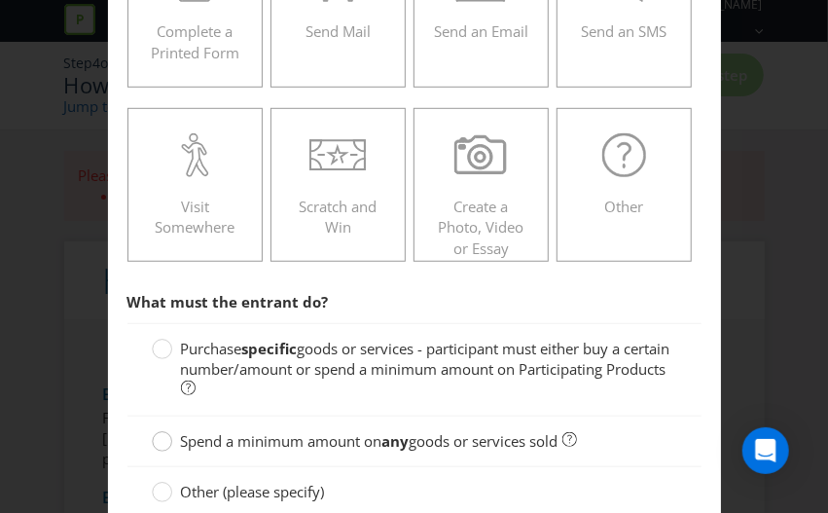
click at [159, 430] on div at bounding box center [163, 435] width 10 height 10
click at [0, 0] on input "Spend a minimum amount on any goods or services sold" at bounding box center [0, 0] width 0 height 0
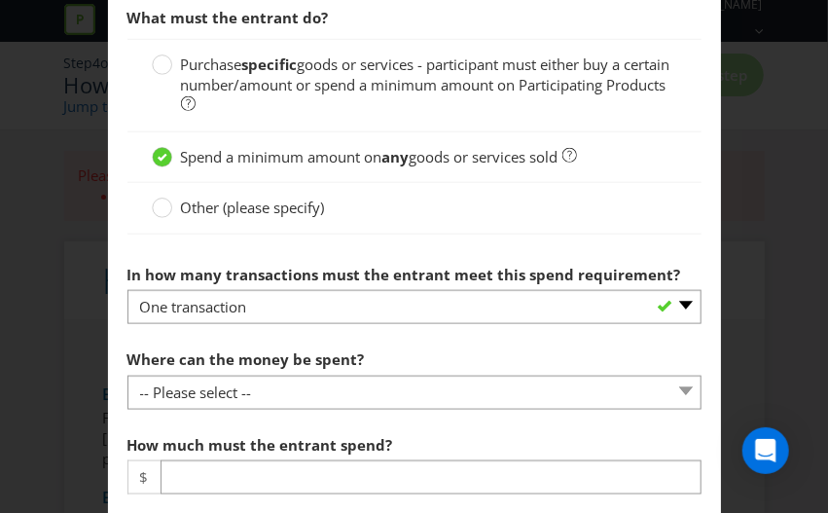
scroll to position [666, 0]
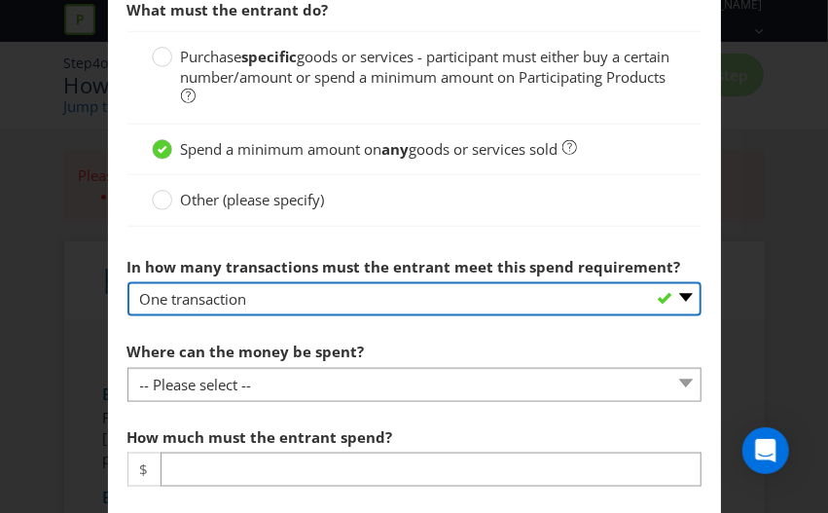
click at [391, 293] on select "-- Please select -- One transaction A specific number of transactions Any numbe…" at bounding box center [414, 299] width 574 height 34
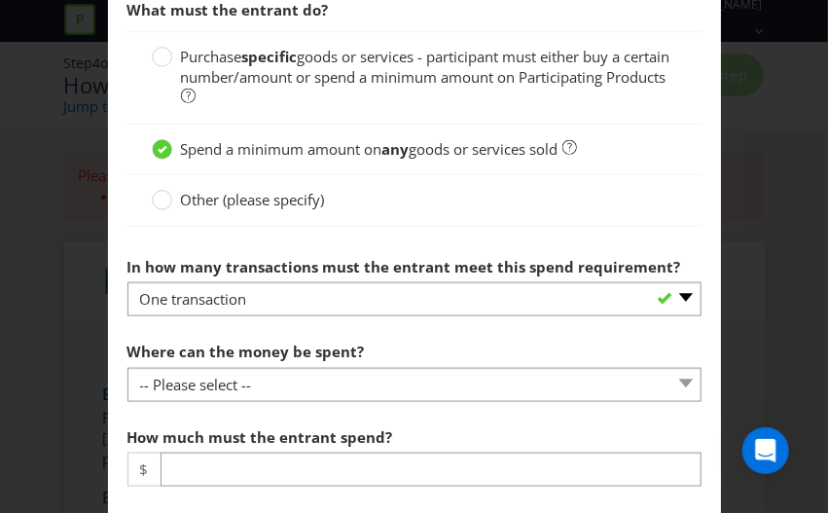
drag, startPoint x: 475, startPoint y: 231, endPoint x: 457, endPoint y: 258, distance: 32.4
click at [475, 231] on div at bounding box center [414, 233] width 574 height 10
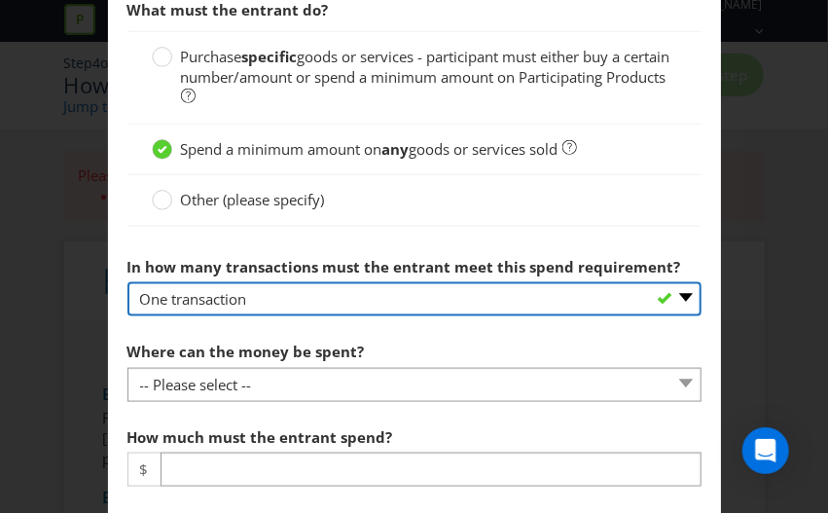
click at [413, 297] on select "-- Please select -- One transaction A specific number of transactions Any numbe…" at bounding box center [414, 299] width 574 height 34
select select "ANY"
click at [127, 282] on select "-- Please select -- One transaction A specific number of transactions Any numbe…" at bounding box center [414, 299] width 574 height 34
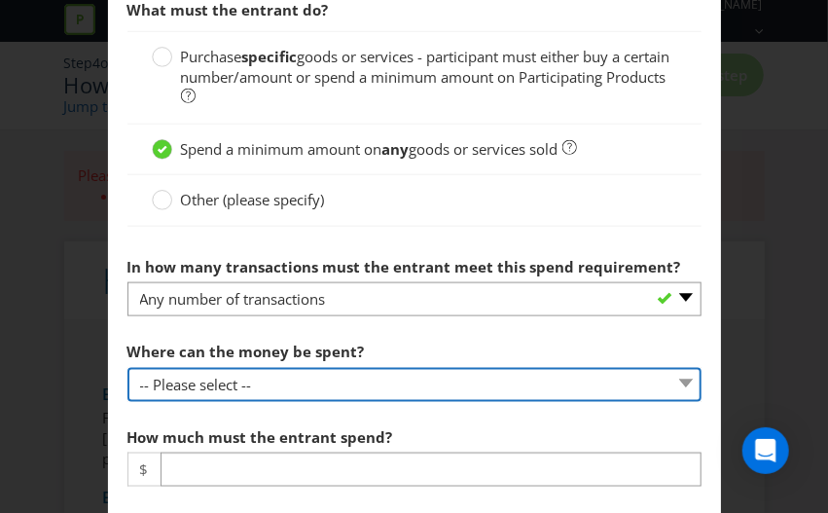
click at [307, 387] on select "-- Please select -- Any stores displaying promotional material (including onlin…" at bounding box center [414, 385] width 574 height 34
select select "SPECIFIC"
click at [127, 368] on select "-- Please select -- Any stores displaying promotional material (including onlin…" at bounding box center [414, 385] width 574 height 34
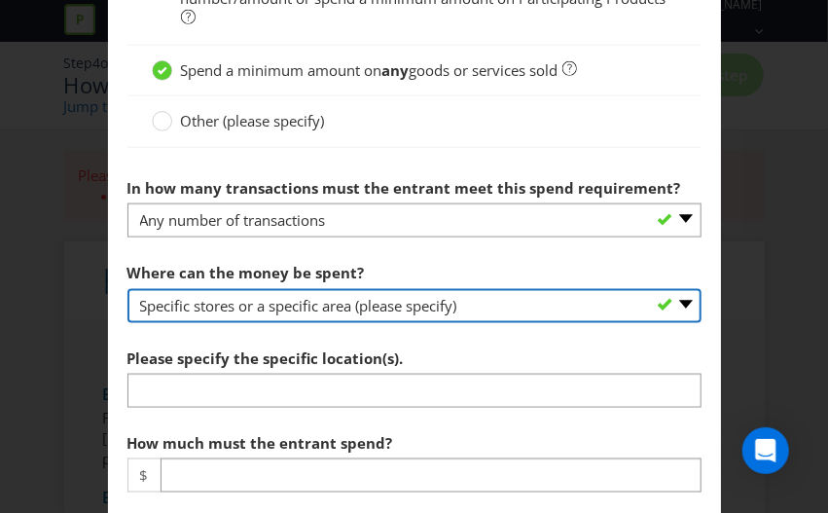
scroll to position [861, 0]
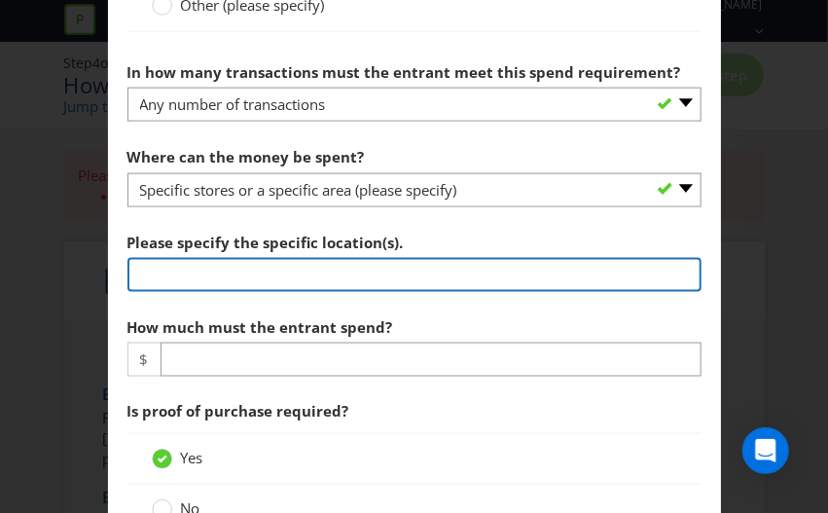
click at [409, 269] on input "text" at bounding box center [414, 275] width 574 height 34
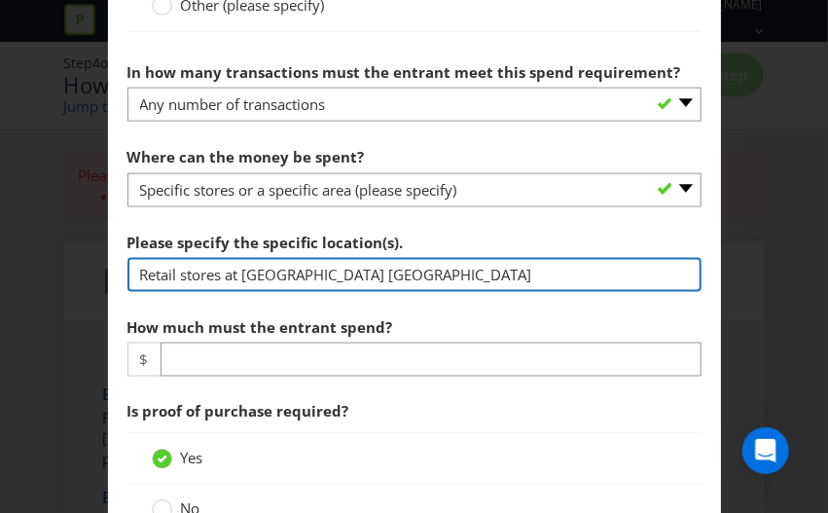
type input "Retail stores at [GEOGRAPHIC_DATA] [GEOGRAPHIC_DATA]"
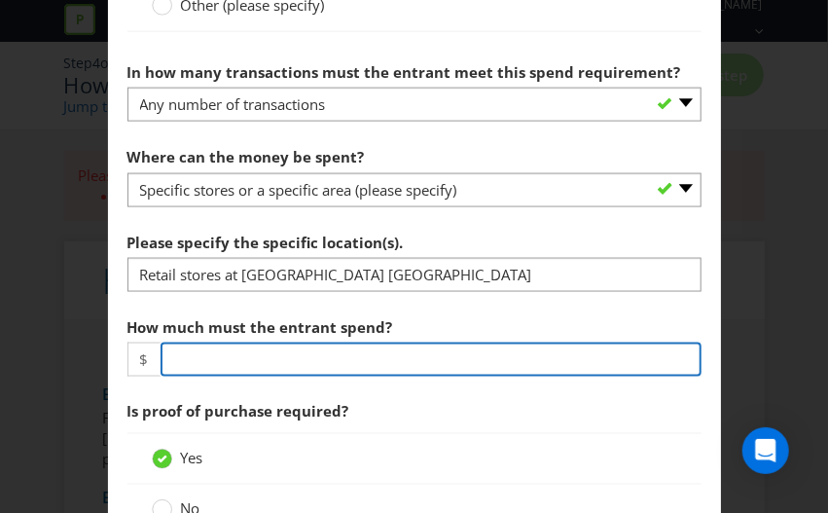
click at [224, 351] on input "number" at bounding box center [431, 359] width 541 height 34
type input "250"
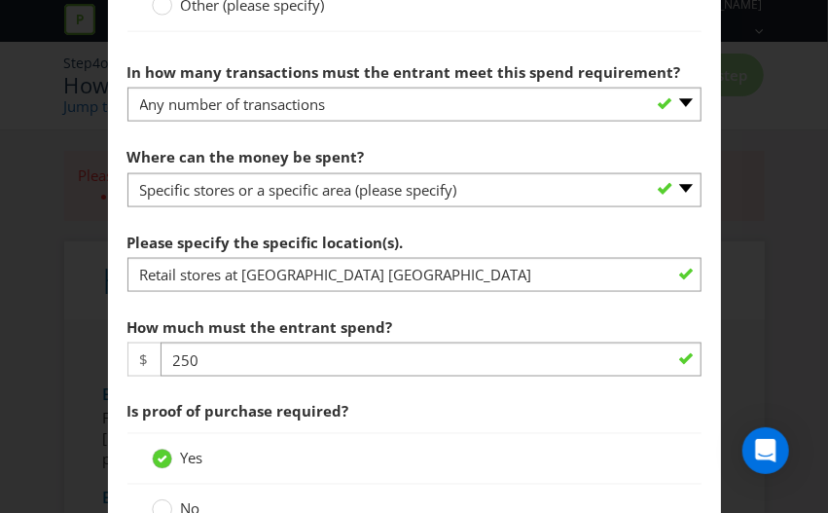
click at [442, 388] on section "What must the entrant do? Purchase specific goods or services - participant mus…" at bounding box center [414, 462] width 574 height 1332
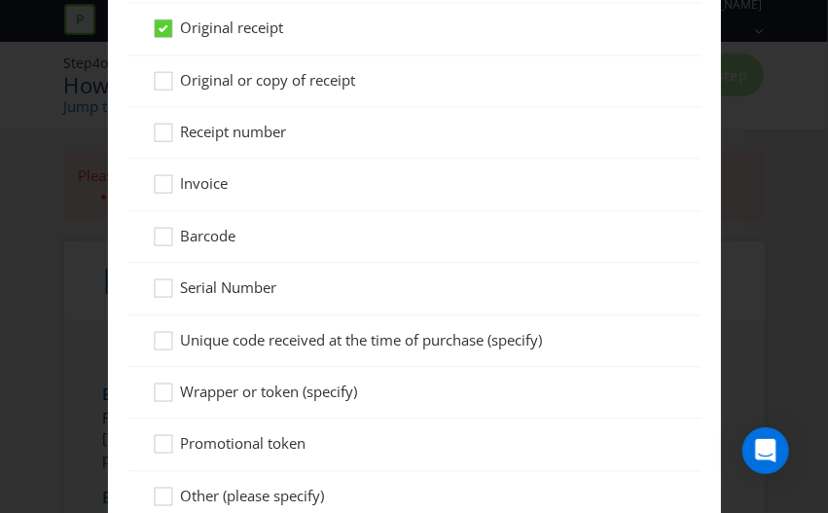
scroll to position [1755, 0]
